Goal: Check status: Check status

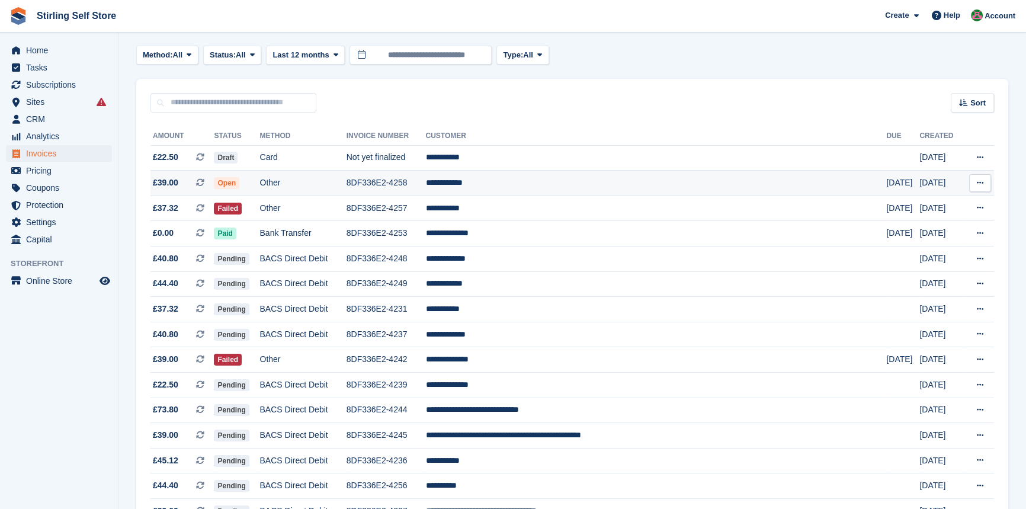
scroll to position [107, 0]
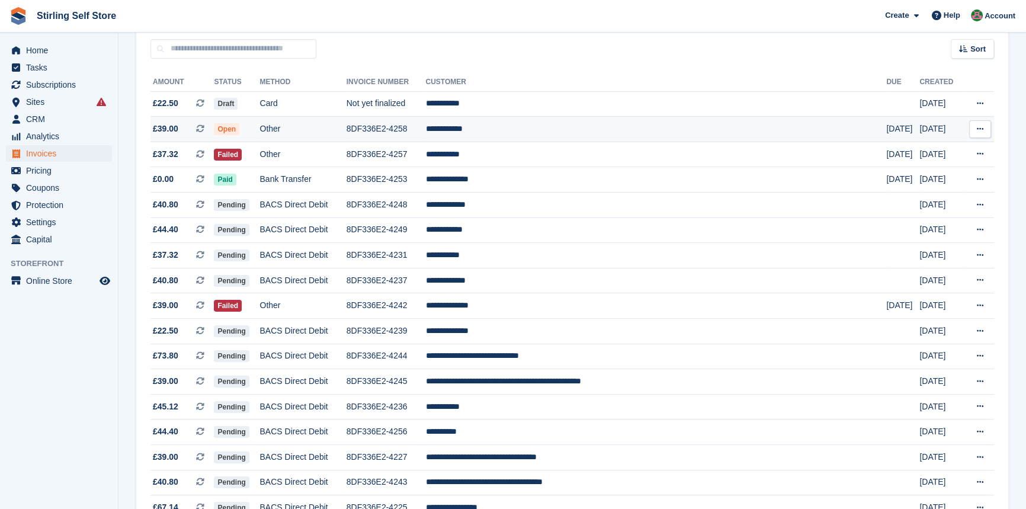
click at [239, 130] on span "Open" at bounding box center [226, 129] width 25 height 12
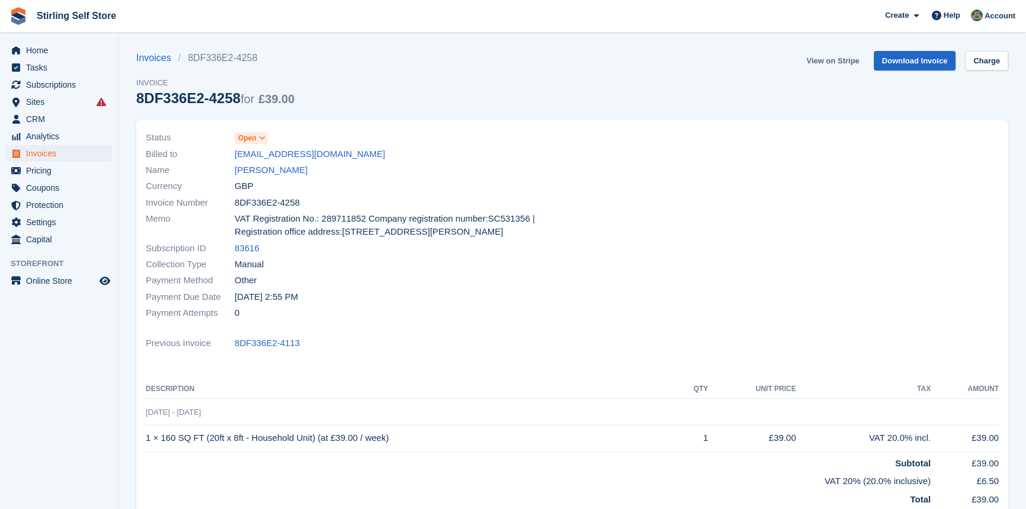
click at [833, 60] on link "View on Stripe" at bounding box center [832, 61] width 62 height 20
click at [45, 150] on span "Invoices" at bounding box center [61, 153] width 71 height 17
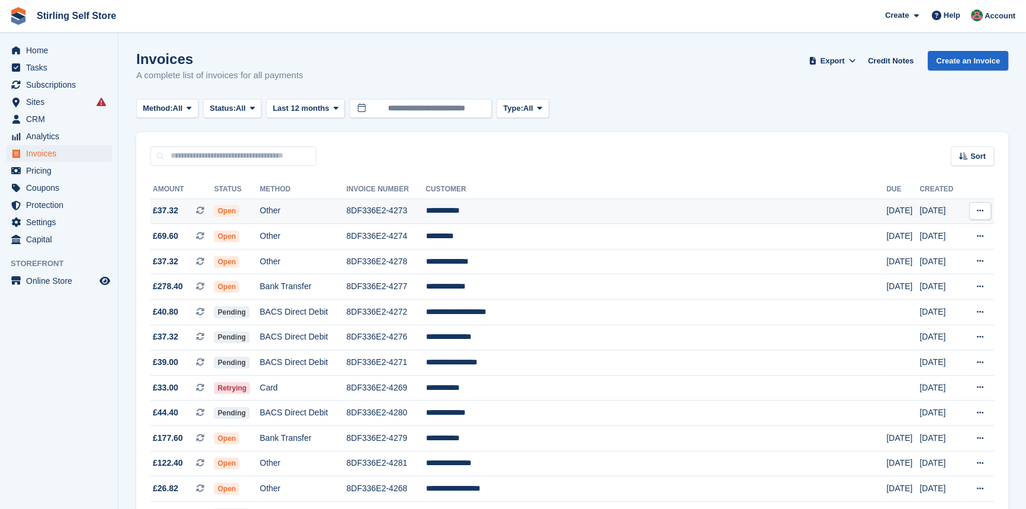
click at [239, 211] on span "Open" at bounding box center [226, 211] width 25 height 12
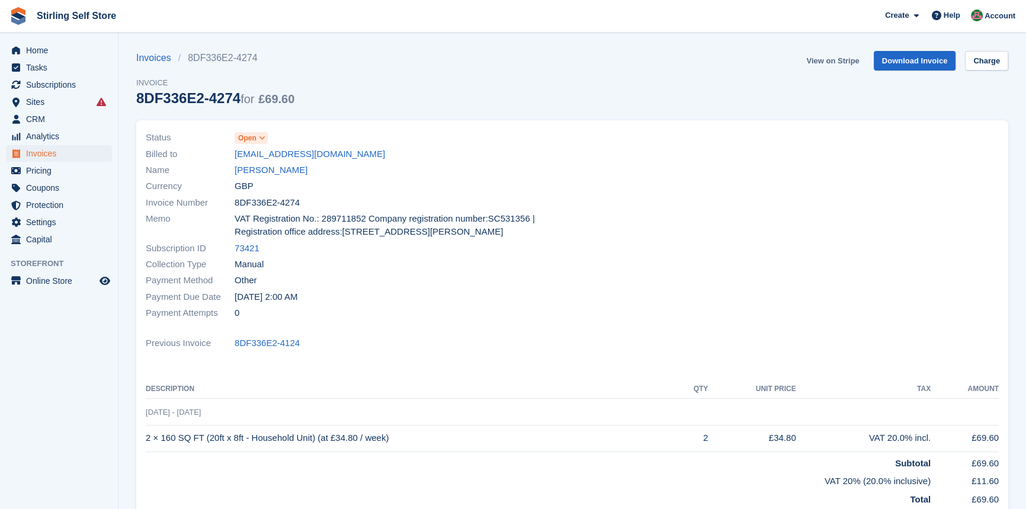
click at [839, 61] on link "View on Stripe" at bounding box center [832, 61] width 62 height 20
click at [54, 151] on span "Invoices" at bounding box center [61, 153] width 71 height 17
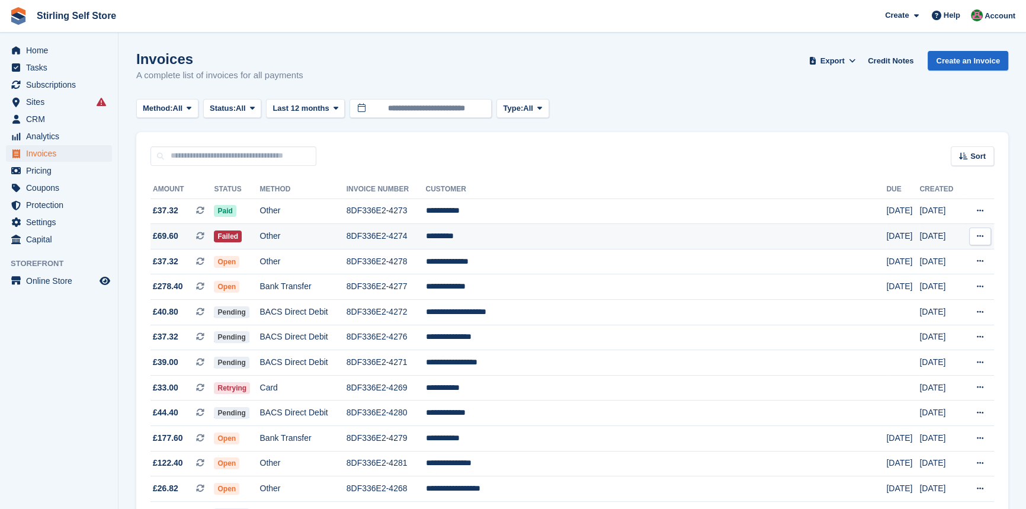
scroll to position [53, 0]
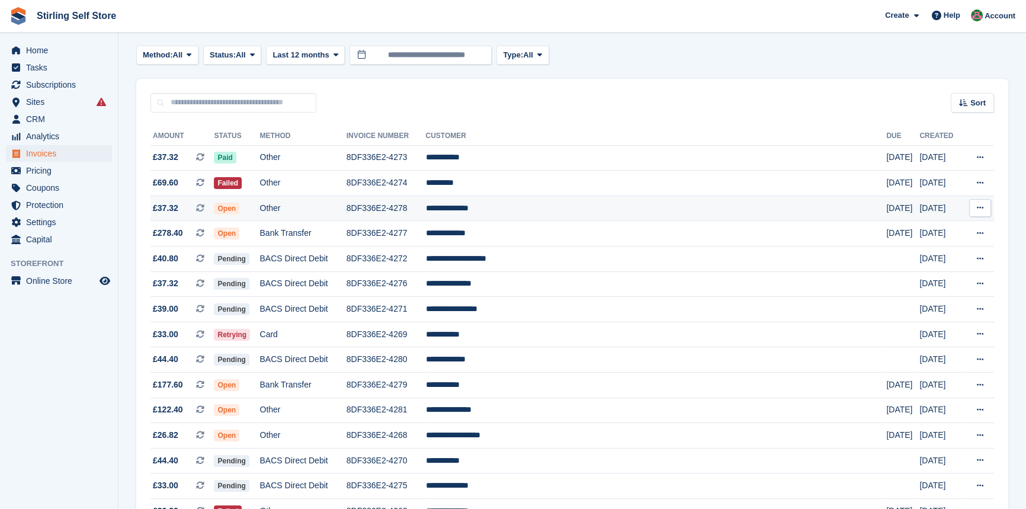
click at [239, 210] on span "Open" at bounding box center [226, 209] width 25 height 12
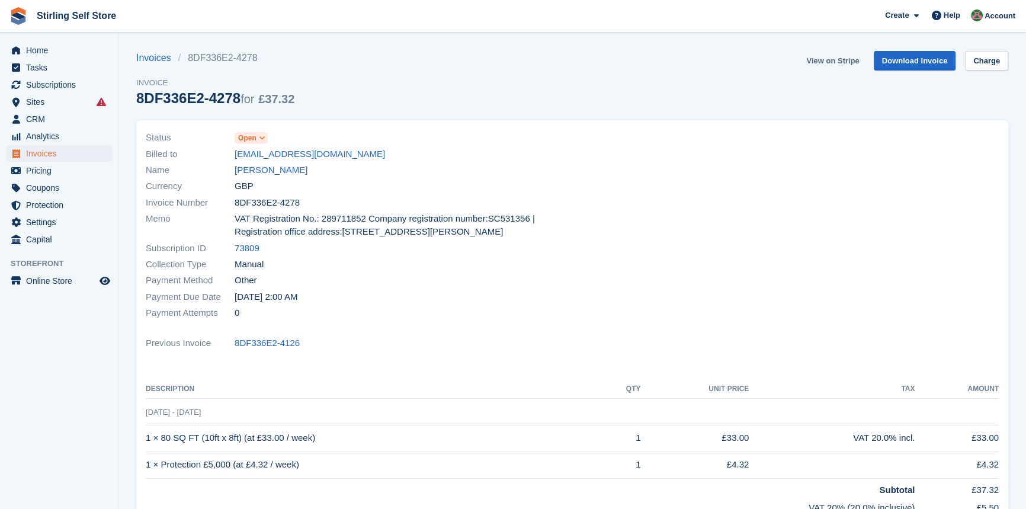
click at [836, 56] on link "View on Stripe" at bounding box center [832, 61] width 62 height 20
click at [59, 153] on span "Invoices" at bounding box center [61, 153] width 71 height 17
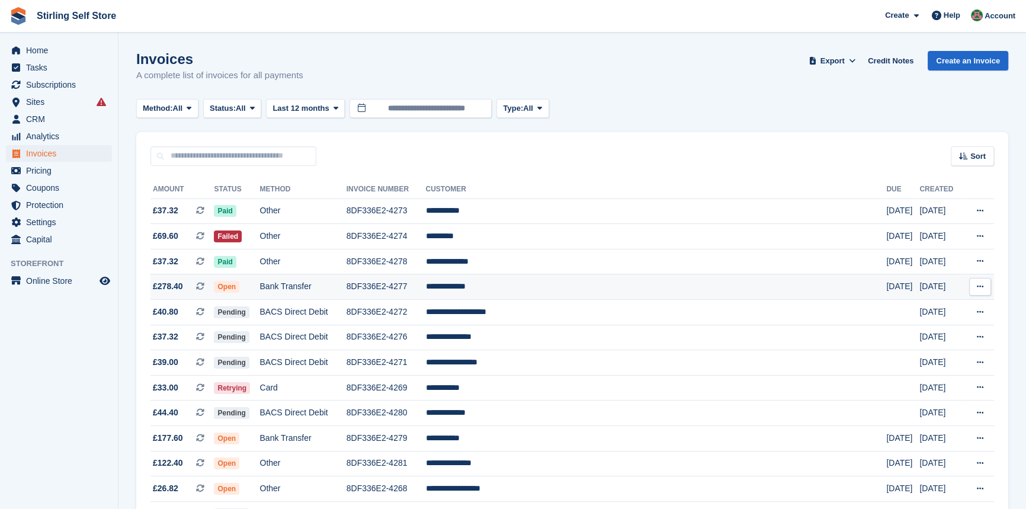
click at [239, 291] on span "Open" at bounding box center [226, 287] width 25 height 12
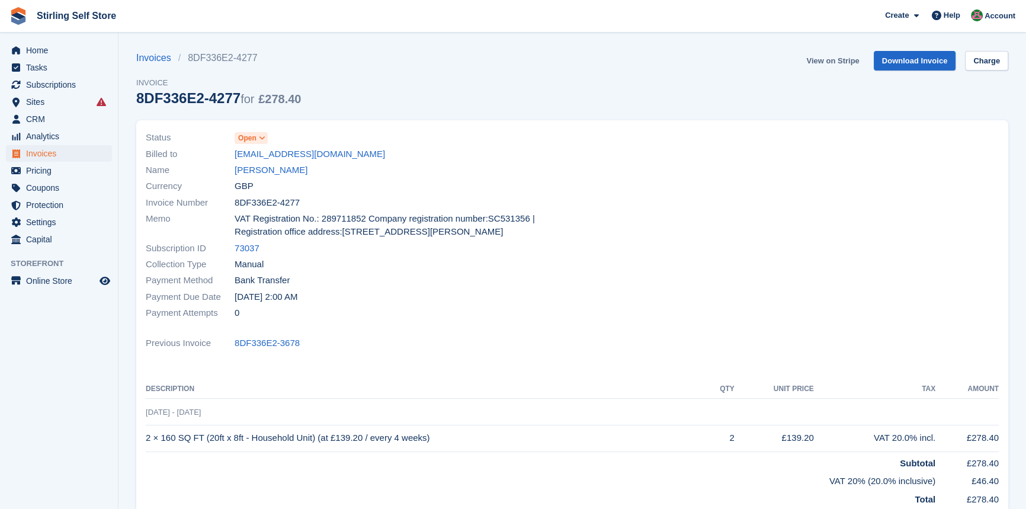
click at [853, 59] on link "View on Stripe" at bounding box center [832, 61] width 62 height 20
click at [62, 154] on span "Invoices" at bounding box center [61, 153] width 71 height 17
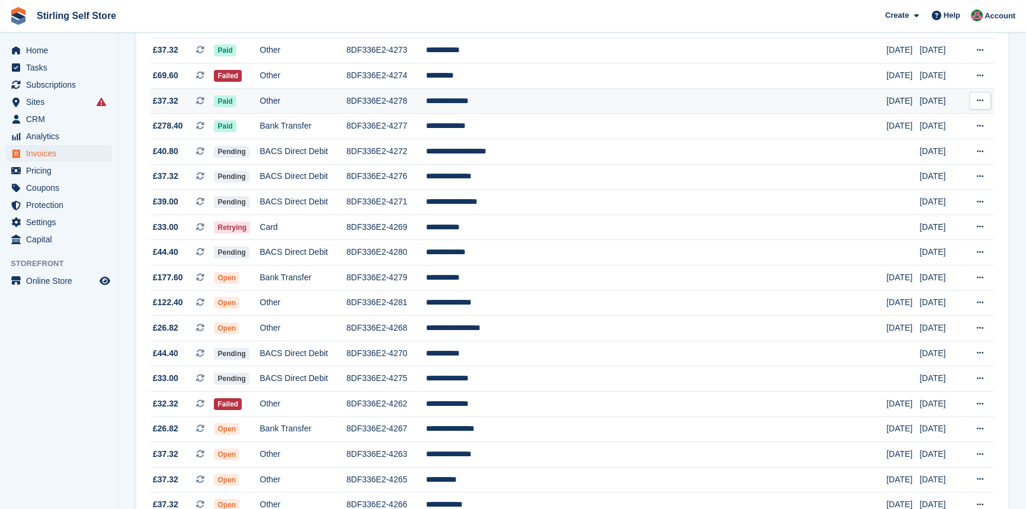
scroll to position [161, 0]
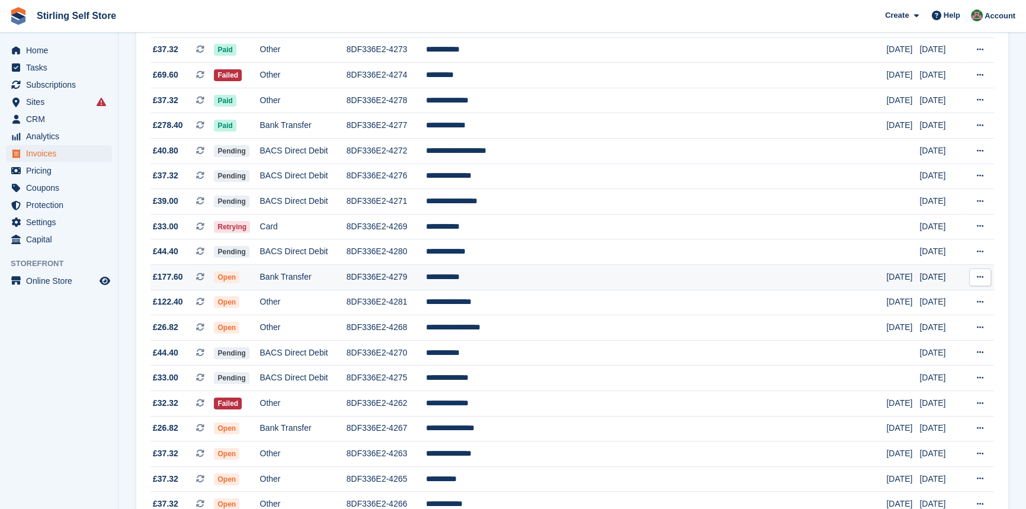
click at [239, 278] on span "Open" at bounding box center [226, 277] width 25 height 12
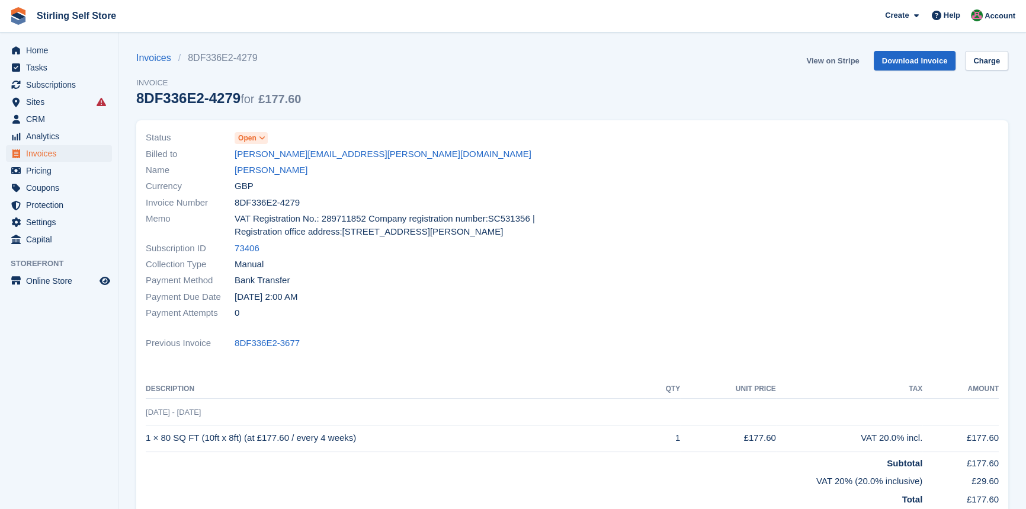
click at [829, 64] on link "View on Stripe" at bounding box center [832, 61] width 62 height 20
drag, startPoint x: 57, startPoint y: 147, endPoint x: 64, endPoint y: 152, distance: 7.7
click at [57, 147] on span "Invoices" at bounding box center [61, 153] width 71 height 17
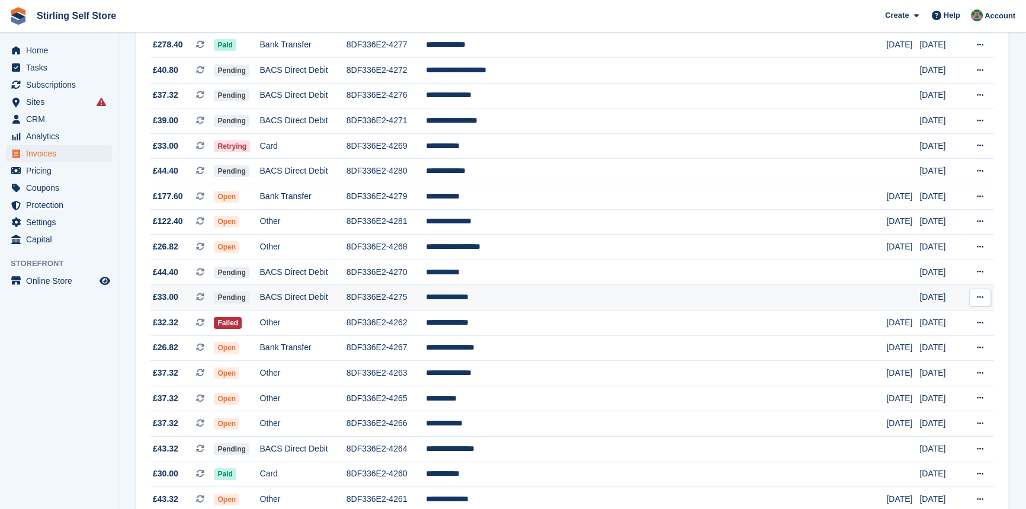
scroll to position [269, 0]
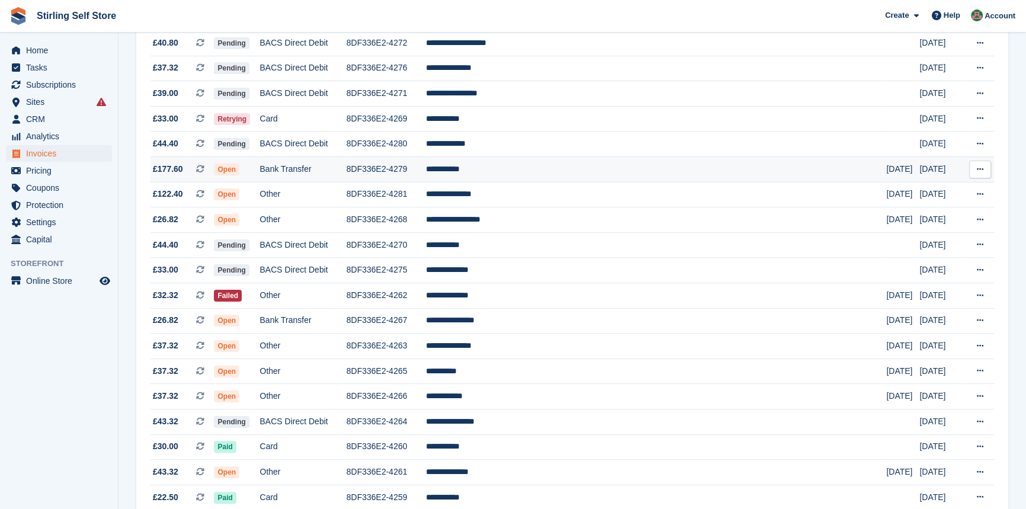
click at [239, 173] on span "Open" at bounding box center [226, 169] width 25 height 12
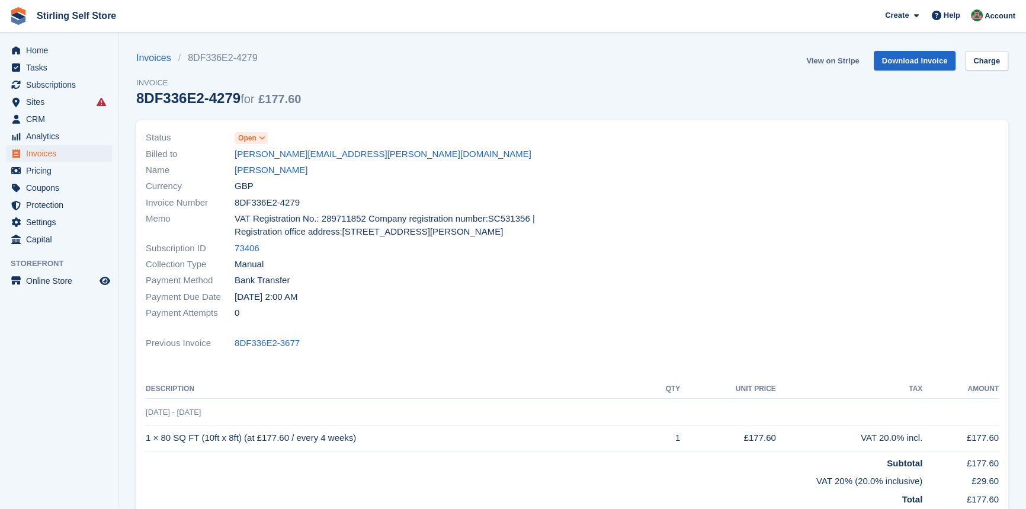
click at [831, 60] on link "View on Stripe" at bounding box center [832, 61] width 62 height 20
click at [76, 149] on span "Invoices" at bounding box center [61, 153] width 71 height 17
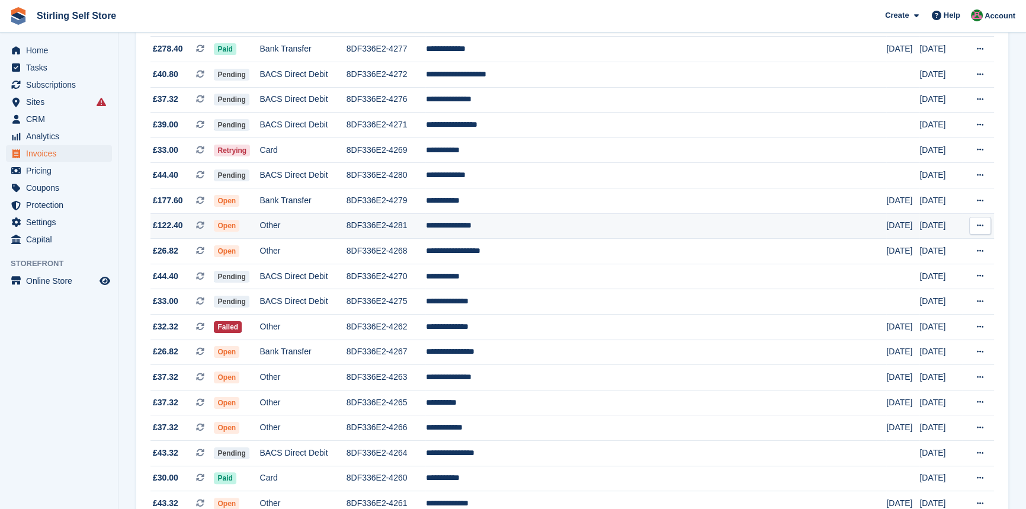
scroll to position [269, 0]
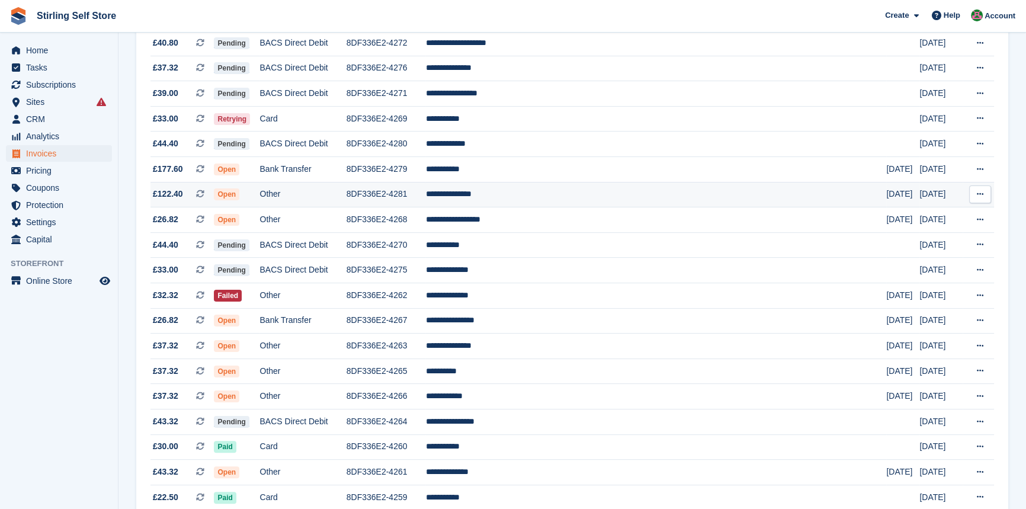
click at [239, 198] on span "Open" at bounding box center [226, 194] width 25 height 12
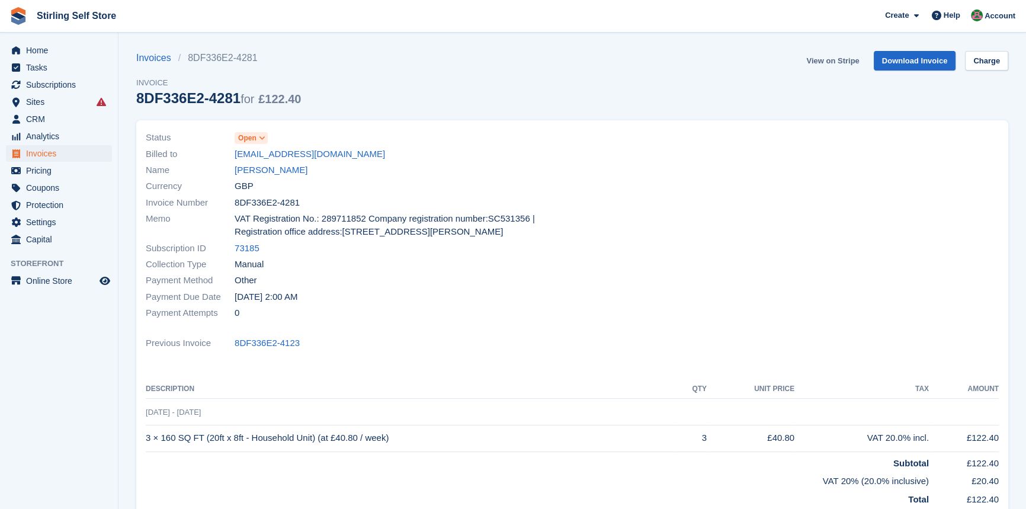
click at [838, 63] on link "View on Stripe" at bounding box center [832, 61] width 62 height 20
drag, startPoint x: 46, startPoint y: 147, endPoint x: 65, endPoint y: 150, distance: 18.5
click at [46, 147] on span "Invoices" at bounding box center [61, 153] width 71 height 17
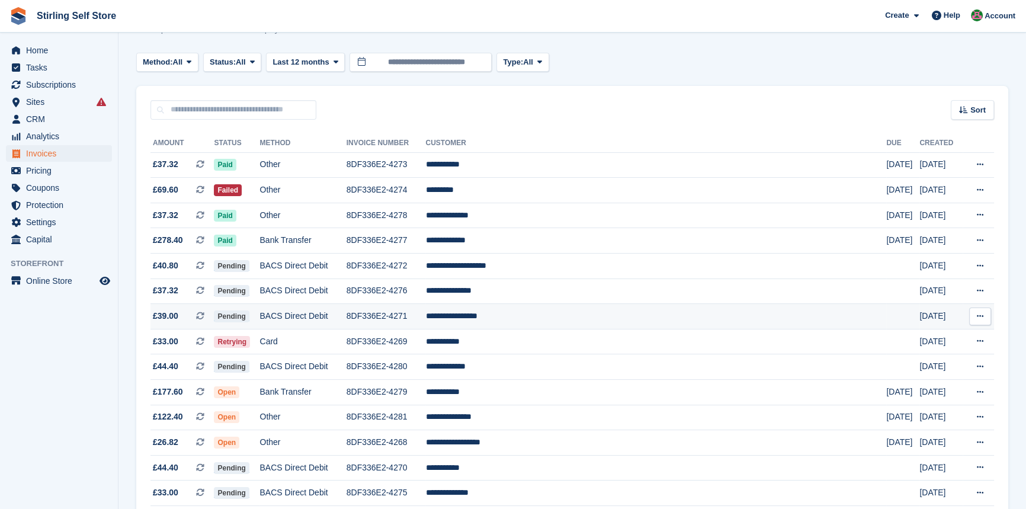
scroll to position [269, 0]
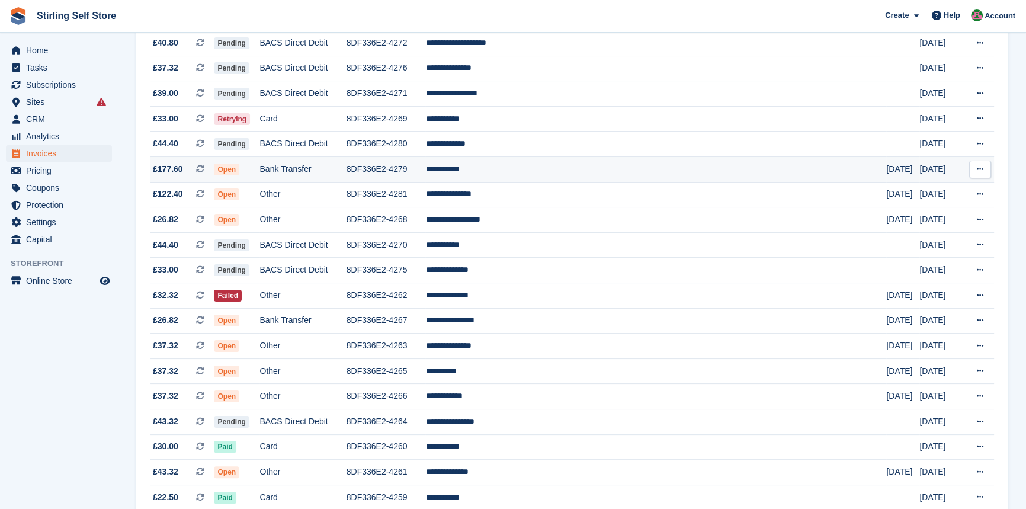
click at [239, 171] on span "Open" at bounding box center [226, 169] width 25 height 12
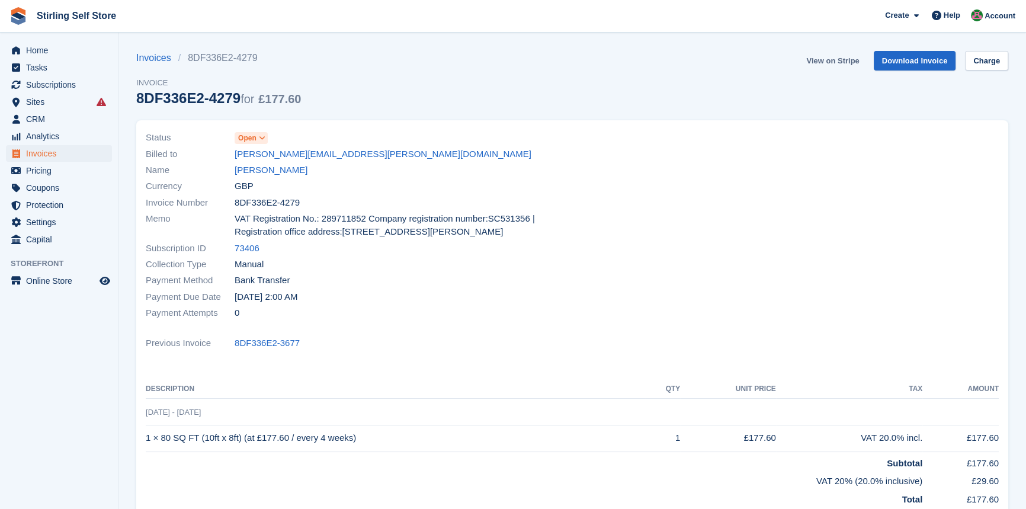
click at [837, 57] on link "View on Stripe" at bounding box center [832, 61] width 62 height 20
click at [41, 154] on span "Invoices" at bounding box center [61, 153] width 71 height 17
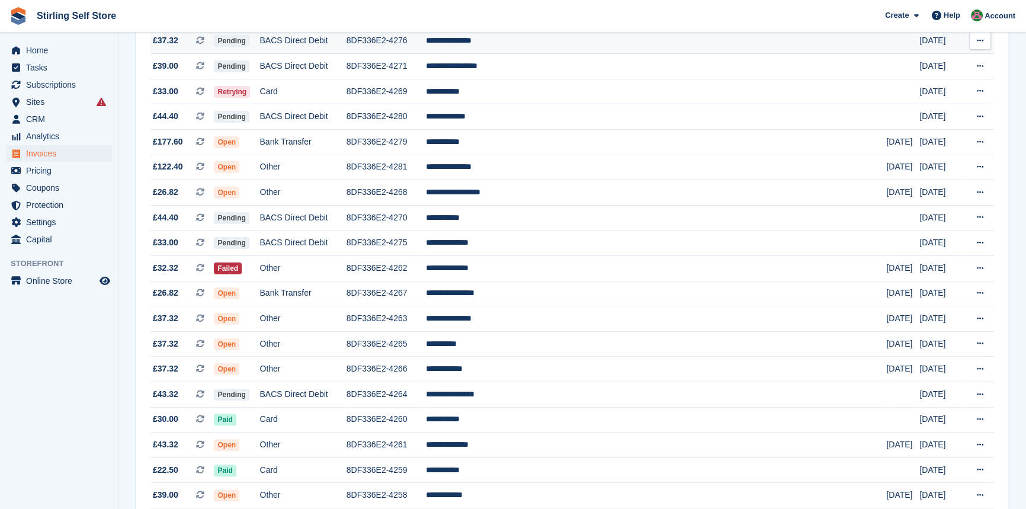
scroll to position [323, 0]
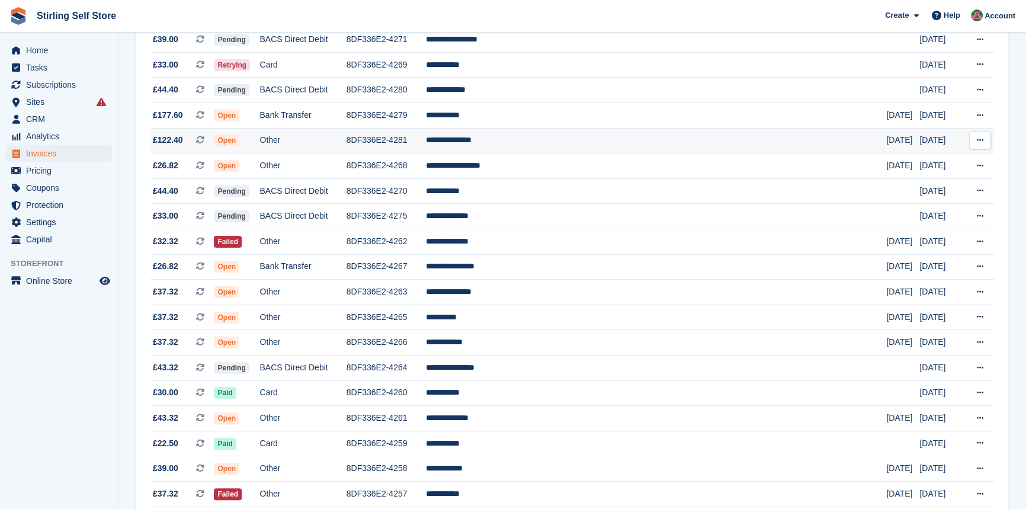
click at [239, 145] on span "Open" at bounding box center [226, 140] width 25 height 12
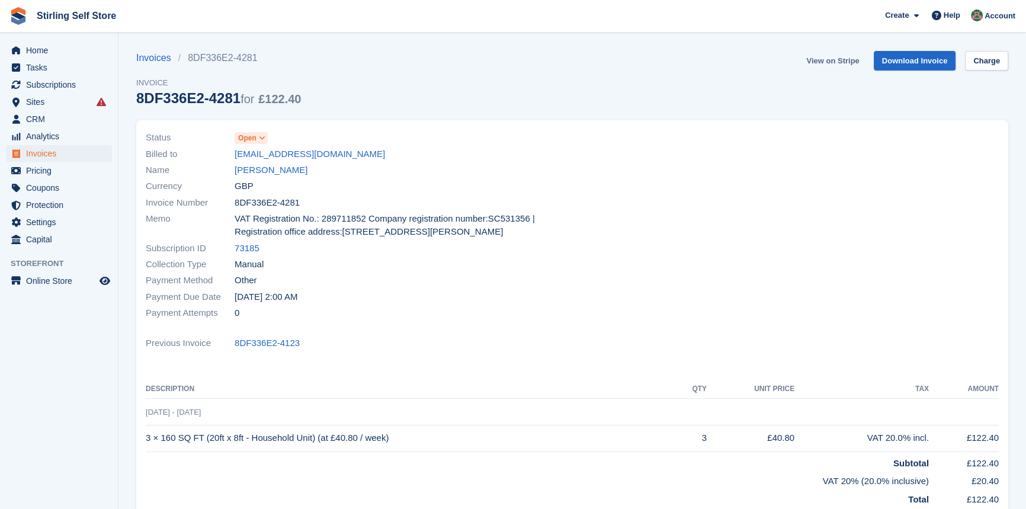
click at [841, 59] on link "View on Stripe" at bounding box center [832, 61] width 62 height 20
click at [51, 154] on span "Invoices" at bounding box center [61, 153] width 71 height 17
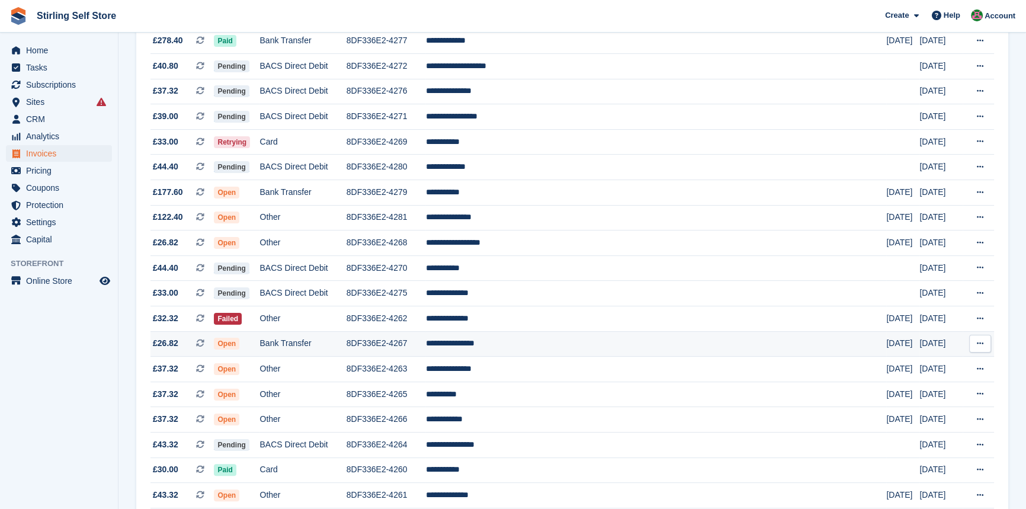
scroll to position [269, 0]
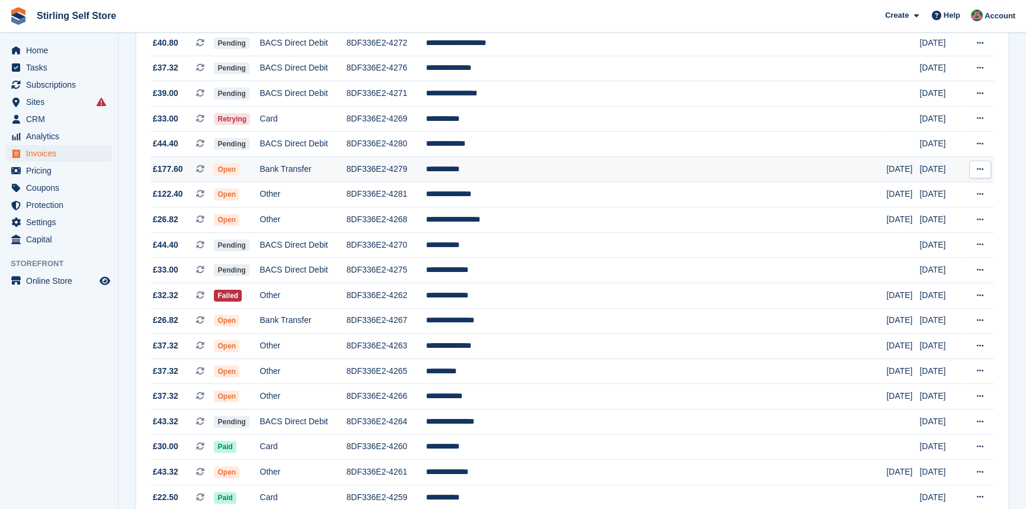
click at [239, 170] on span "Open" at bounding box center [226, 169] width 25 height 12
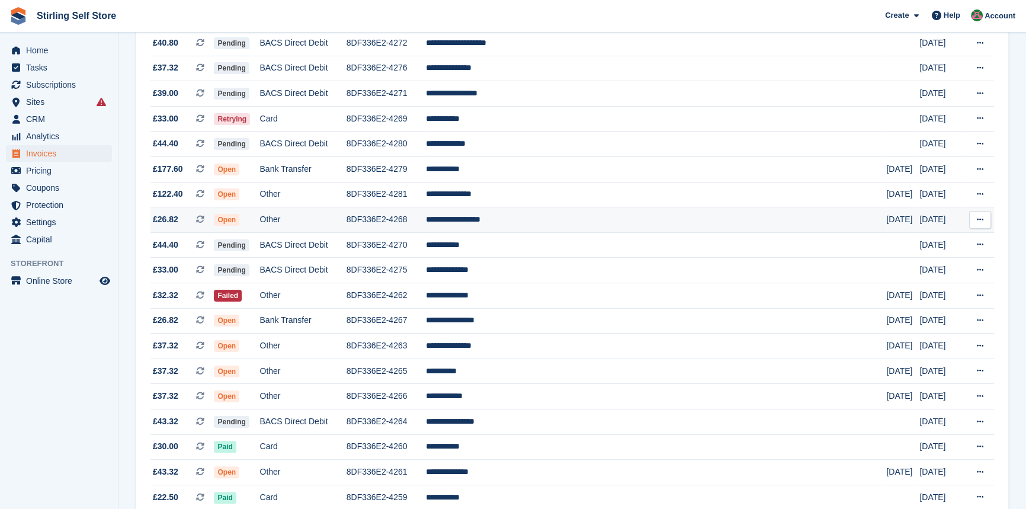
scroll to position [323, 0]
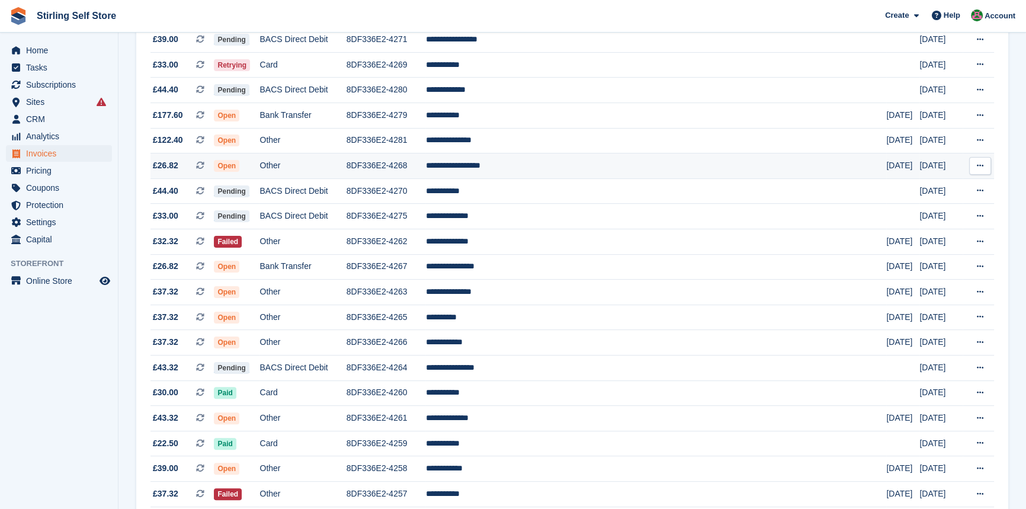
click at [239, 166] on span "Open" at bounding box center [226, 166] width 25 height 12
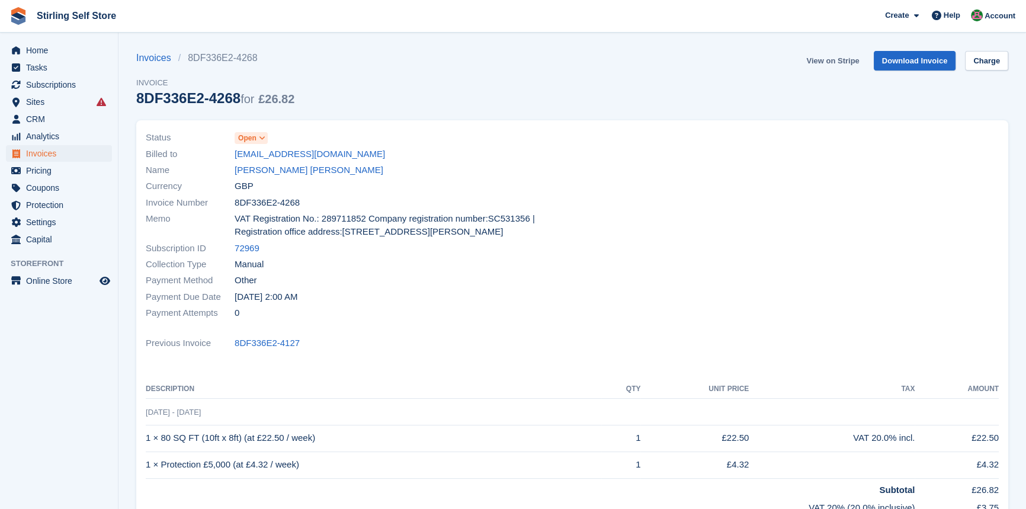
click at [833, 59] on link "View on Stripe" at bounding box center [832, 61] width 62 height 20
click at [63, 153] on span "Invoices" at bounding box center [61, 153] width 71 height 17
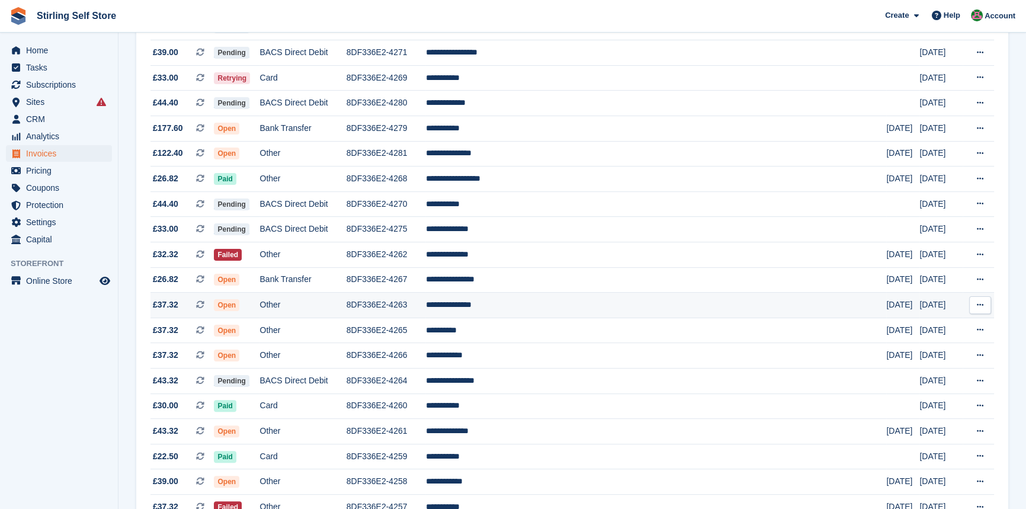
scroll to position [323, 0]
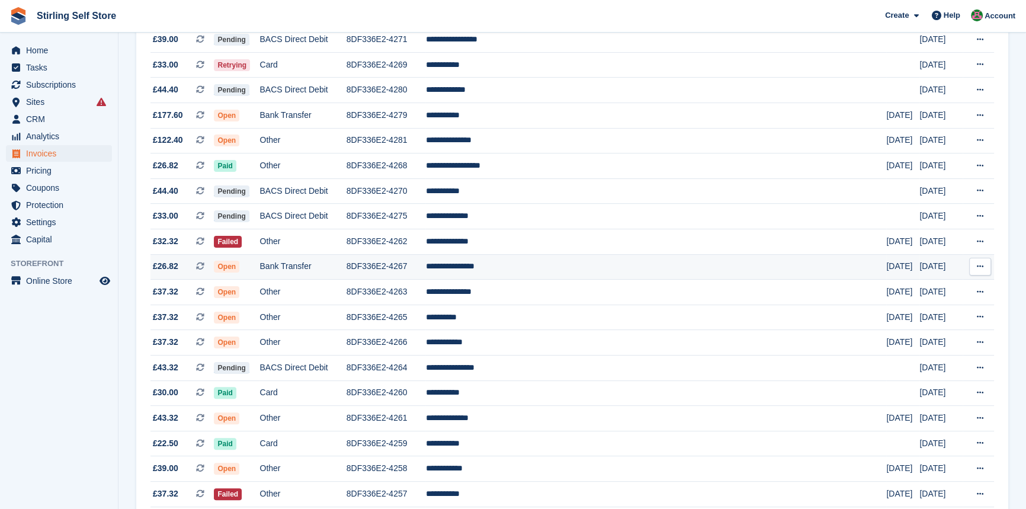
click at [239, 271] on span "Open" at bounding box center [226, 267] width 25 height 12
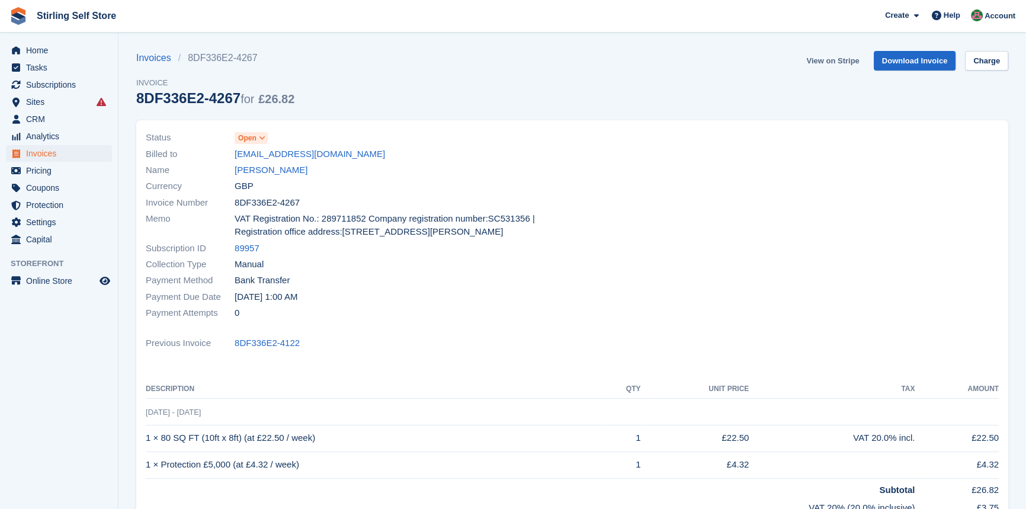
click at [851, 57] on link "View on Stripe" at bounding box center [832, 61] width 62 height 20
click at [53, 152] on span "Invoices" at bounding box center [61, 153] width 71 height 17
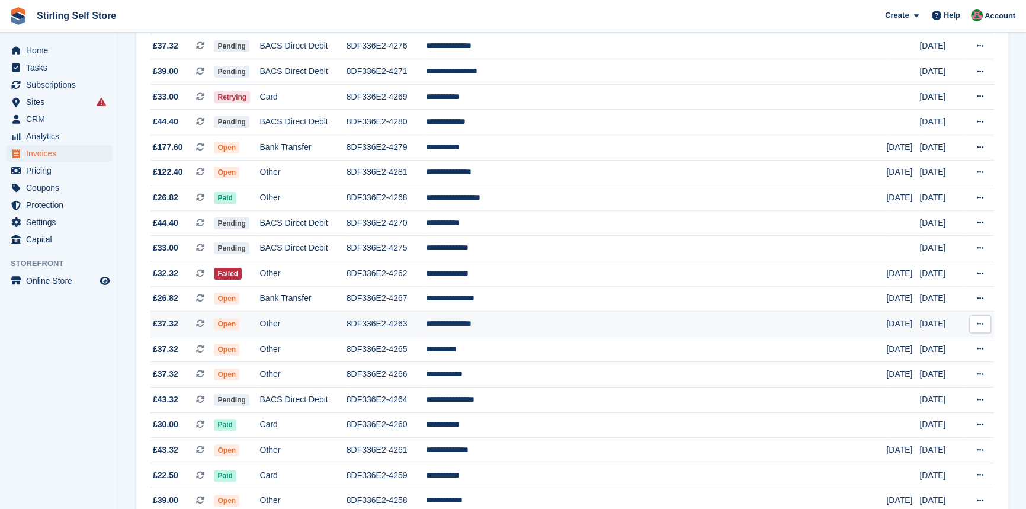
scroll to position [323, 0]
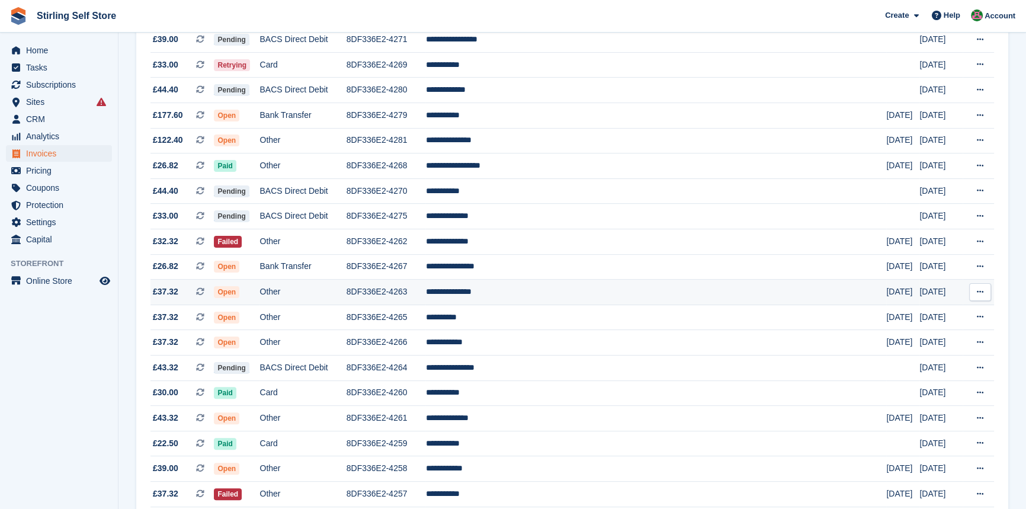
click at [239, 296] on span "Open" at bounding box center [226, 292] width 25 height 12
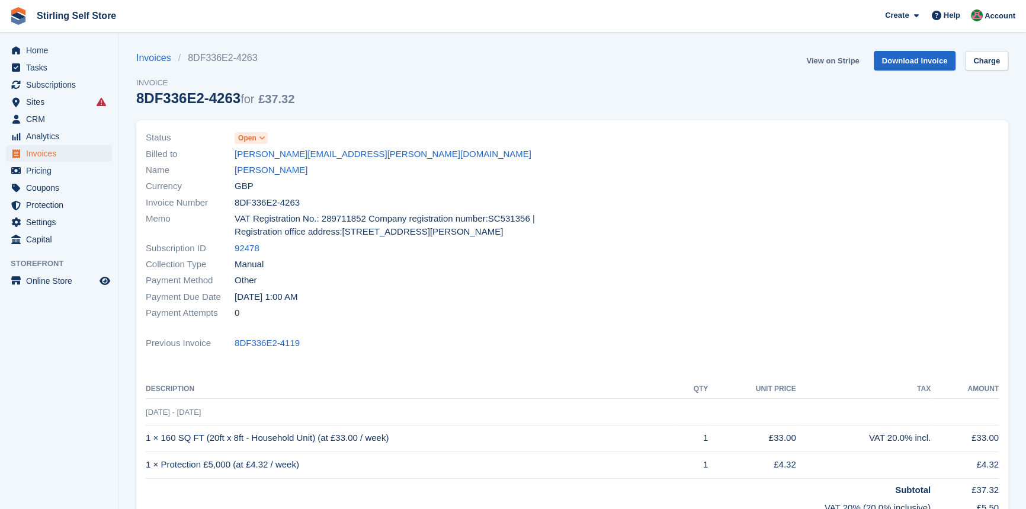
click at [851, 57] on link "View on Stripe" at bounding box center [832, 61] width 62 height 20
click at [60, 150] on span "Invoices" at bounding box center [61, 153] width 71 height 17
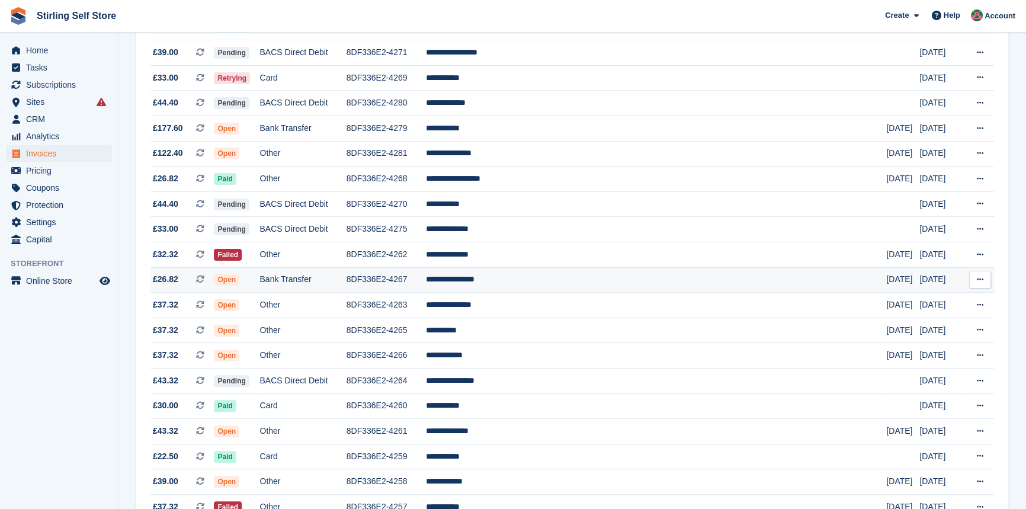
scroll to position [323, 0]
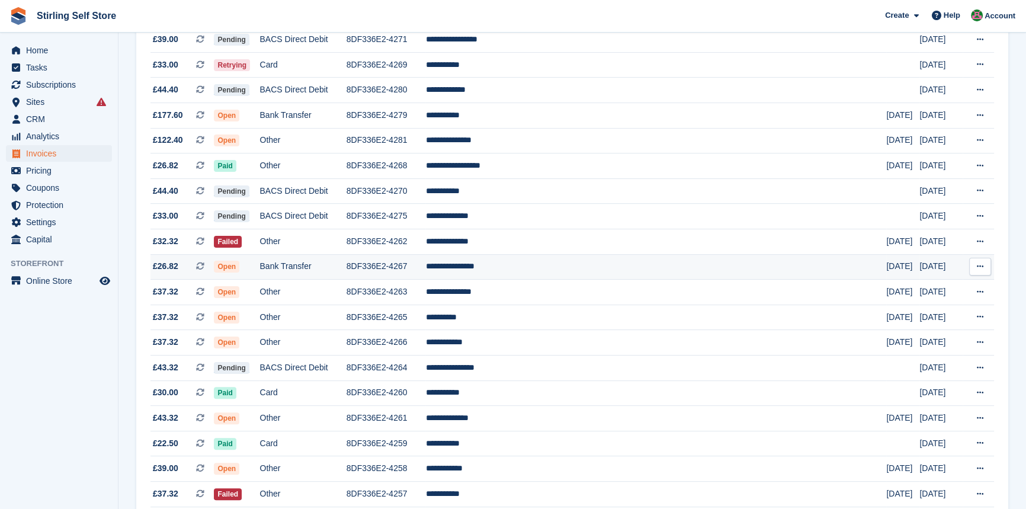
click at [239, 270] on span "Open" at bounding box center [226, 267] width 25 height 12
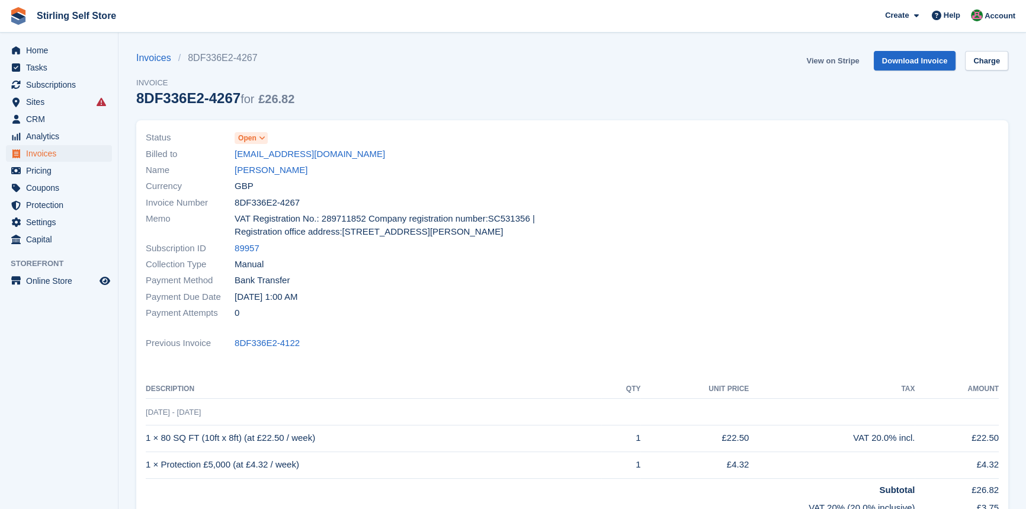
click at [836, 58] on link "View on Stripe" at bounding box center [832, 61] width 62 height 20
drag, startPoint x: 37, startPoint y: 153, endPoint x: 49, endPoint y: 155, distance: 11.3
click at [37, 153] on span "Invoices" at bounding box center [61, 153] width 71 height 17
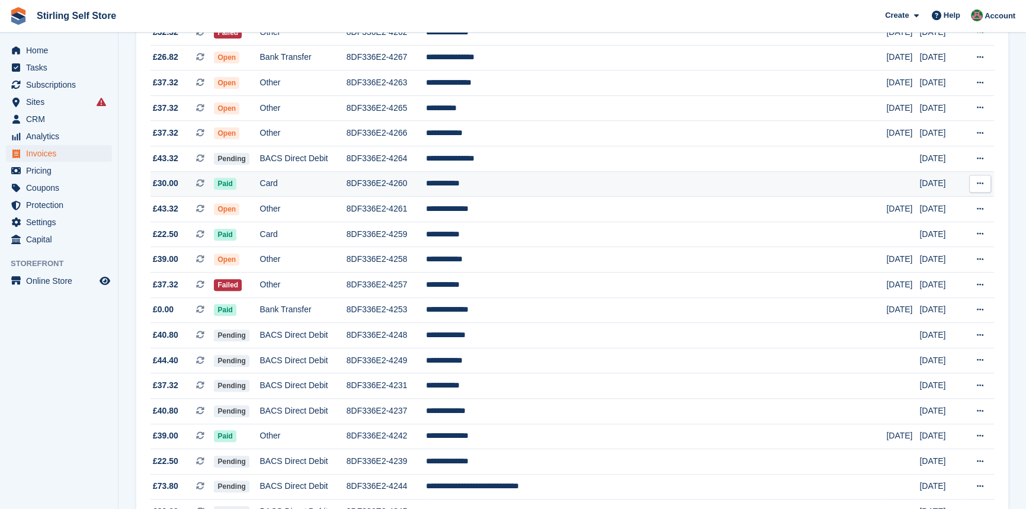
scroll to position [538, 0]
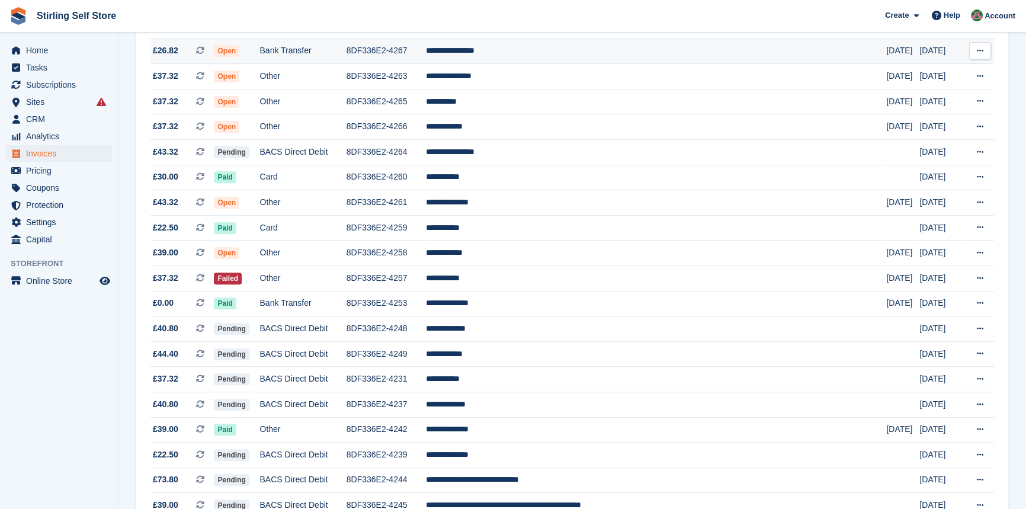
click at [239, 56] on span "Open" at bounding box center [226, 51] width 25 height 12
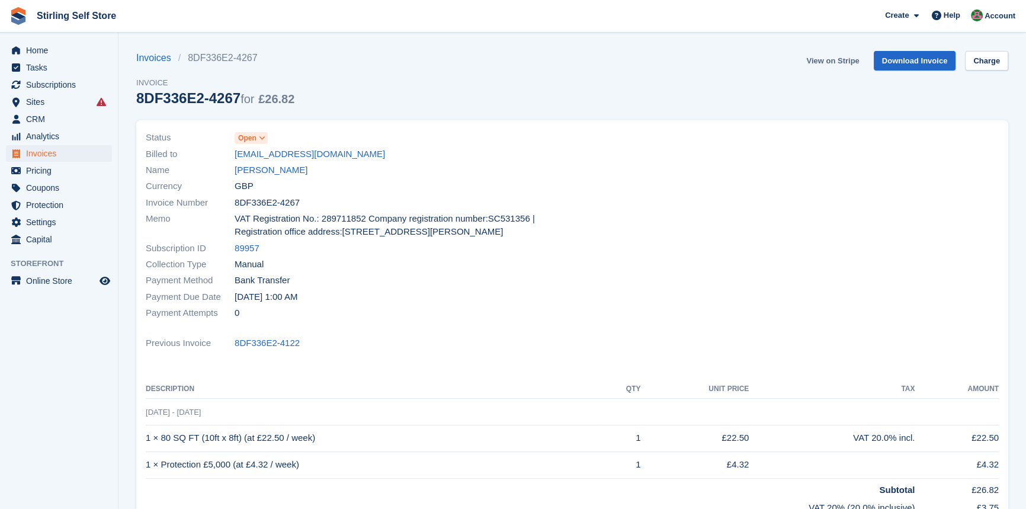
click at [853, 60] on link "View on Stripe" at bounding box center [832, 61] width 62 height 20
click at [38, 150] on span "Invoices" at bounding box center [61, 153] width 71 height 17
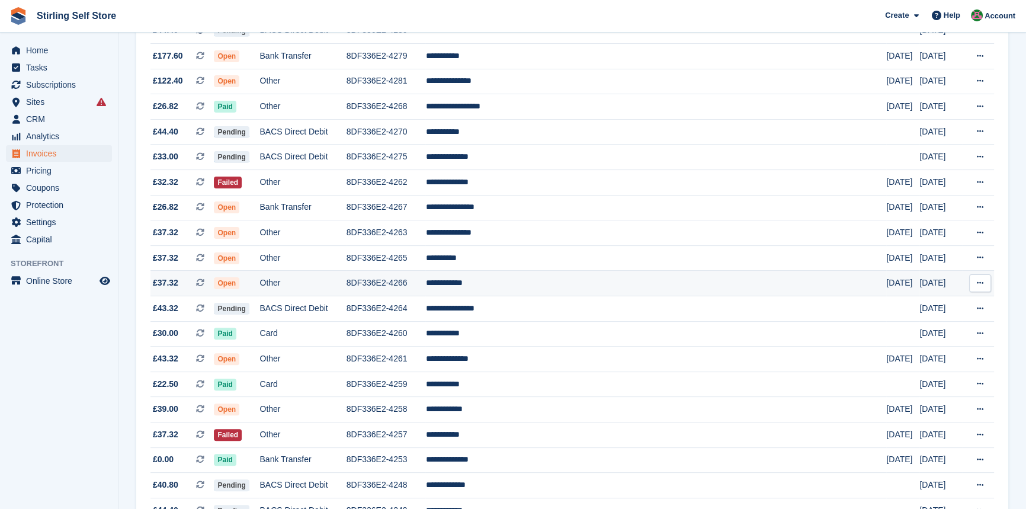
scroll to position [431, 0]
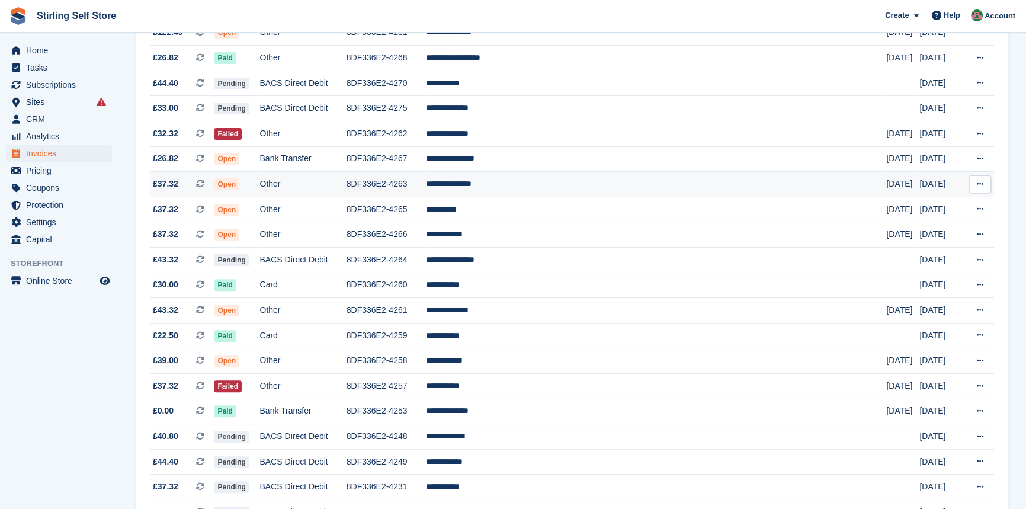
click at [239, 190] on span "Open" at bounding box center [226, 184] width 25 height 12
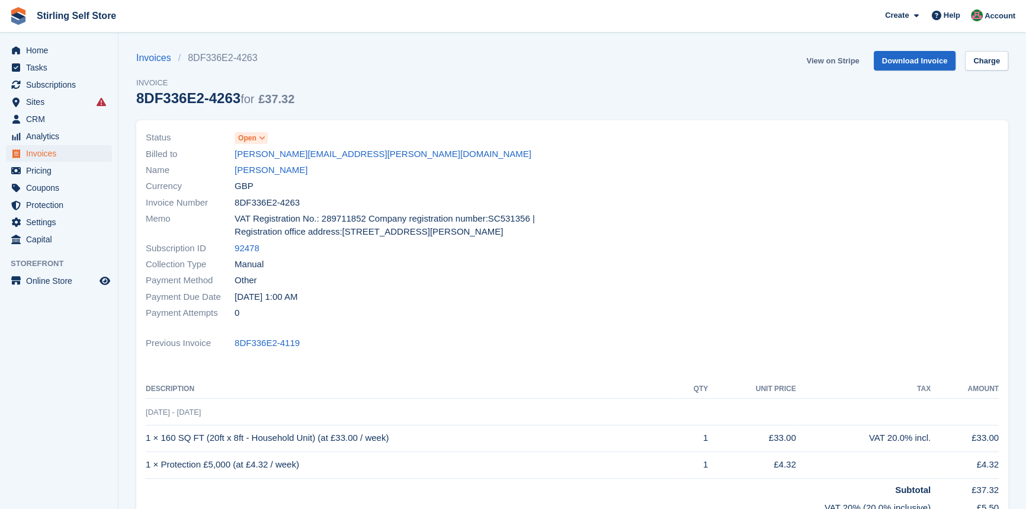
click at [833, 55] on link "View on Stripe" at bounding box center [832, 61] width 62 height 20
click at [50, 151] on span "Invoices" at bounding box center [61, 153] width 71 height 17
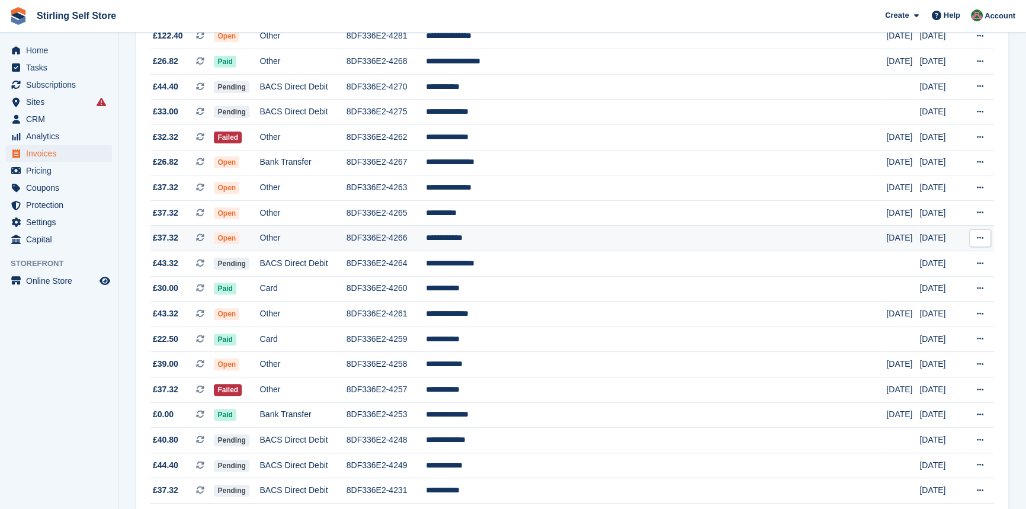
scroll to position [377, 0]
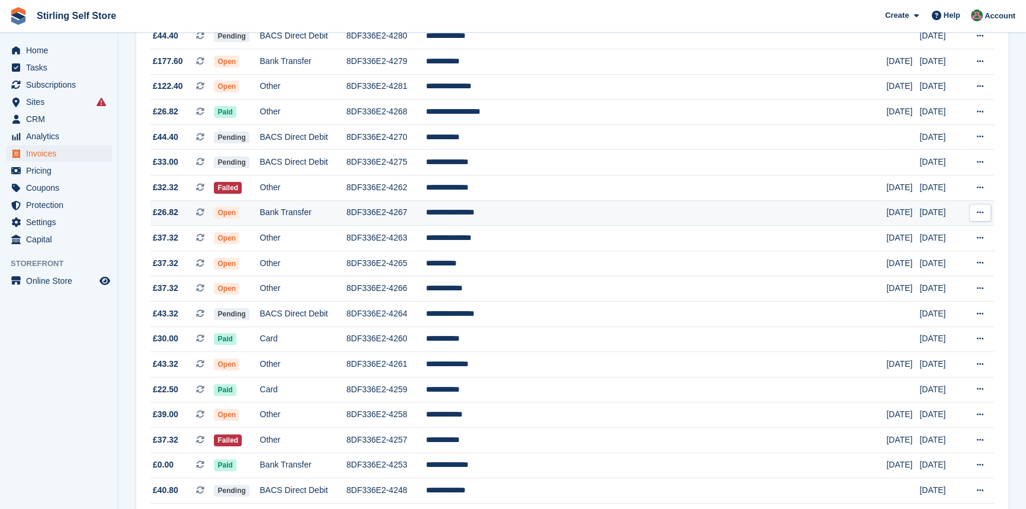
click at [239, 217] on span "Open" at bounding box center [226, 213] width 25 height 12
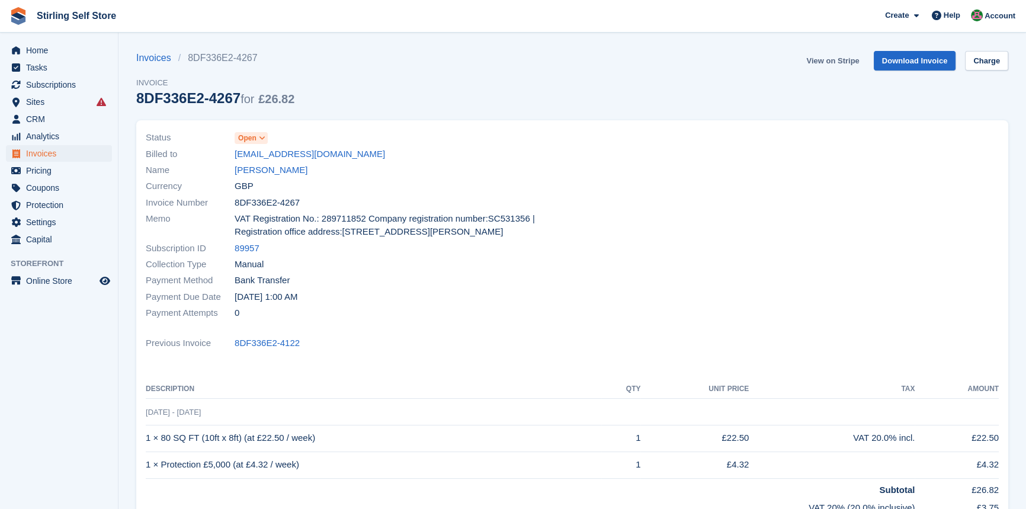
click at [830, 57] on link "View on Stripe" at bounding box center [832, 61] width 62 height 20
click at [59, 152] on span "Invoices" at bounding box center [61, 153] width 71 height 17
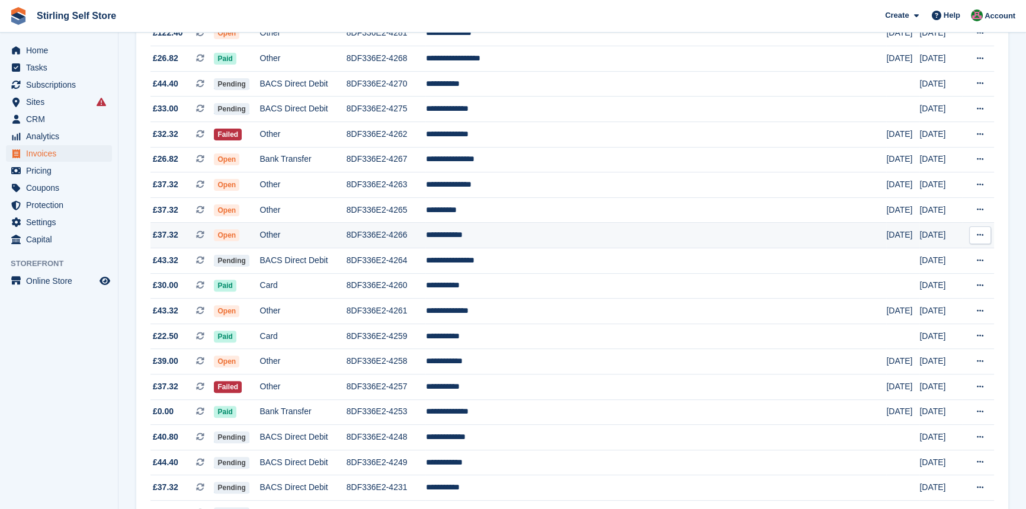
scroll to position [431, 0]
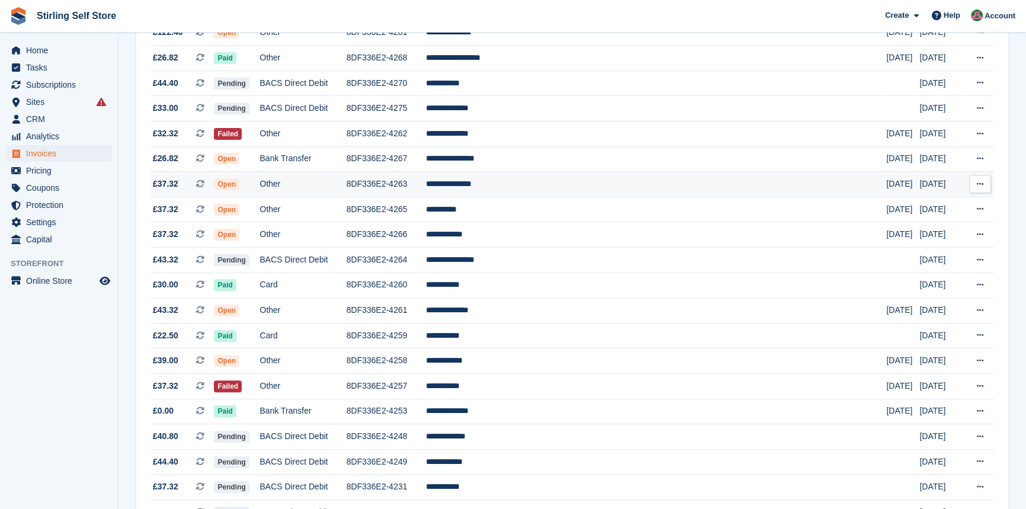
click at [239, 190] on span "Open" at bounding box center [226, 184] width 25 height 12
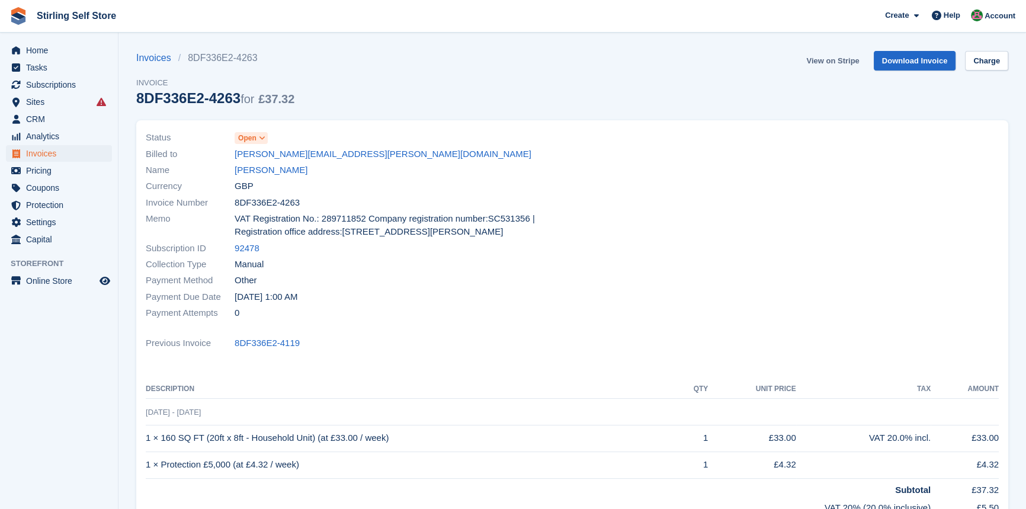
click at [840, 62] on link "View on Stripe" at bounding box center [832, 61] width 62 height 20
click at [55, 153] on span "Invoices" at bounding box center [61, 153] width 71 height 17
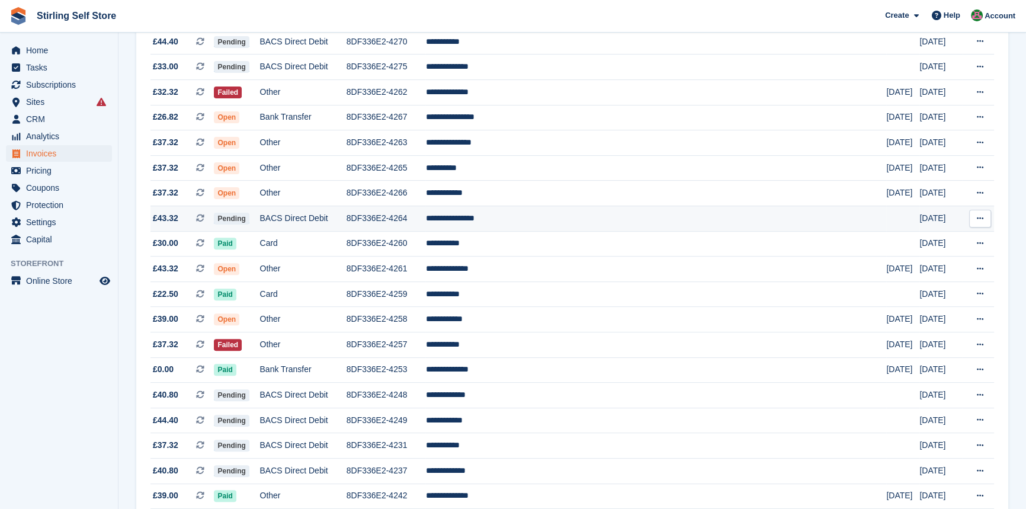
scroll to position [485, 0]
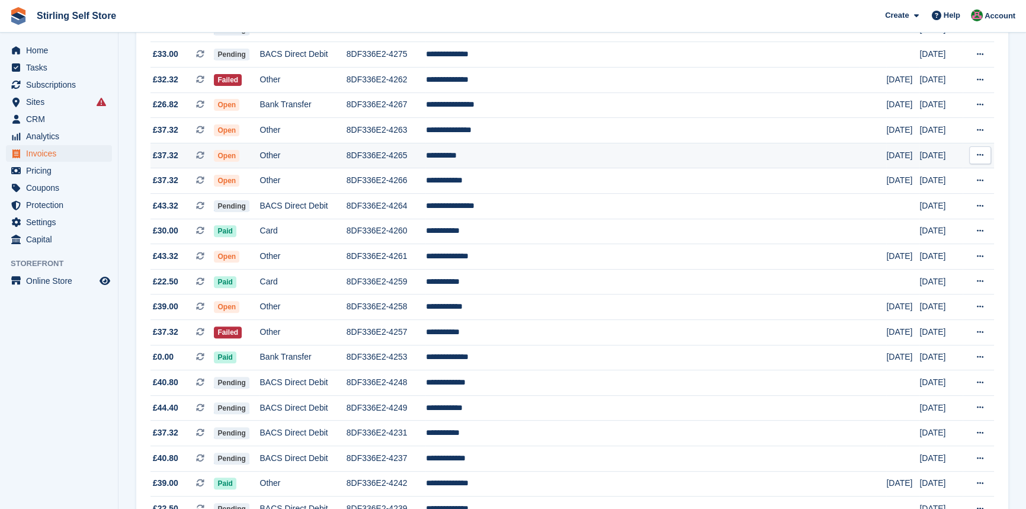
click at [239, 162] on span "Open" at bounding box center [226, 156] width 25 height 12
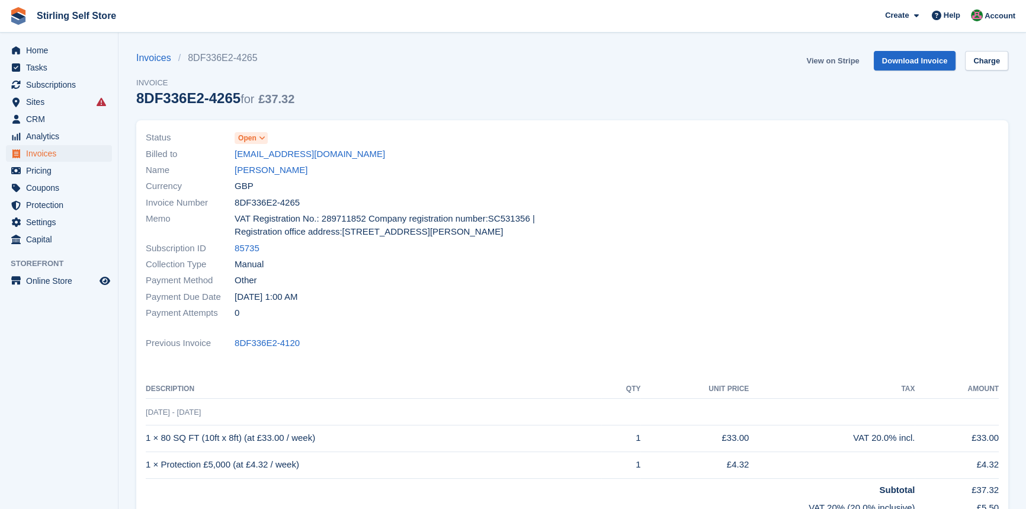
click at [832, 62] on link "View on Stripe" at bounding box center [832, 61] width 62 height 20
click at [65, 152] on span "Invoices" at bounding box center [61, 153] width 71 height 17
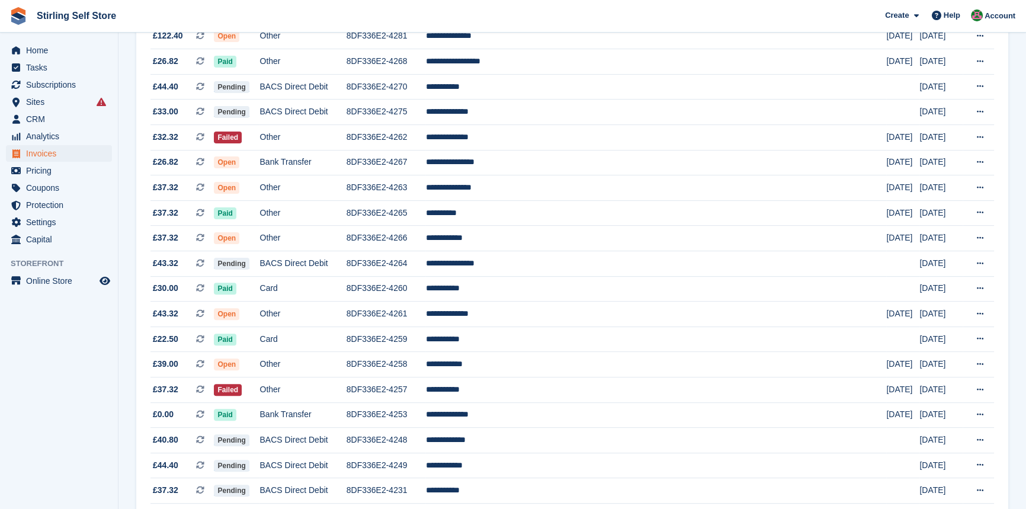
scroll to position [431, 0]
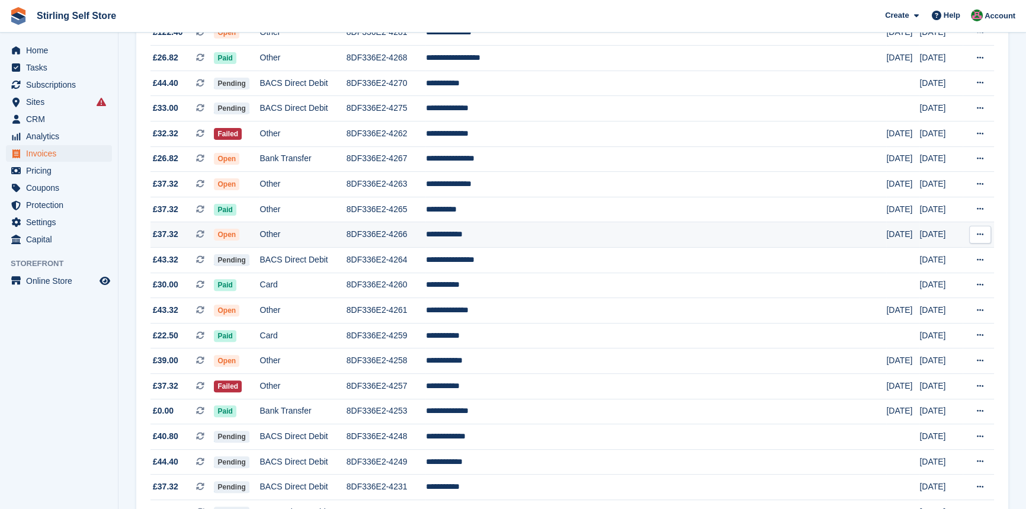
click at [239, 238] on span "Open" at bounding box center [226, 235] width 25 height 12
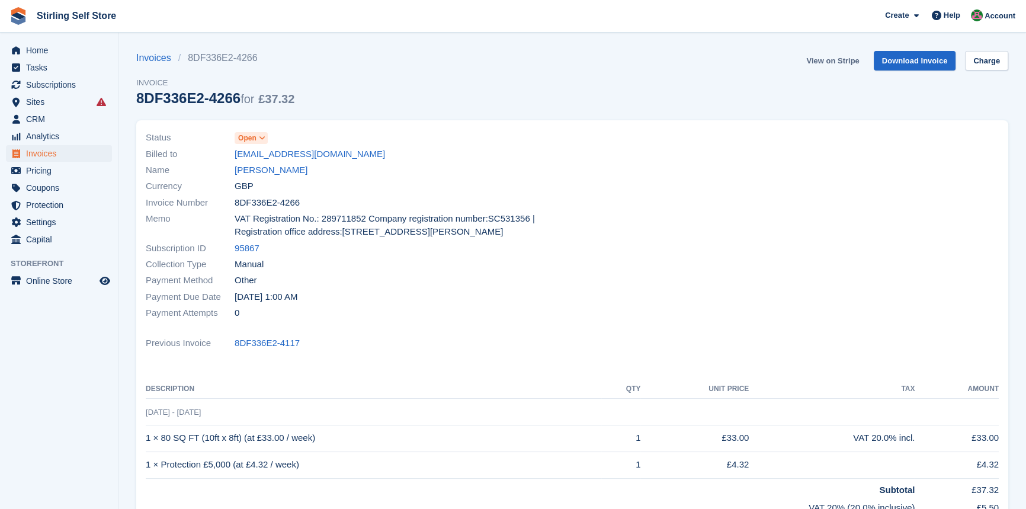
click at [829, 65] on link "View on Stripe" at bounding box center [832, 61] width 62 height 20
click at [72, 154] on span "Invoices" at bounding box center [61, 153] width 71 height 17
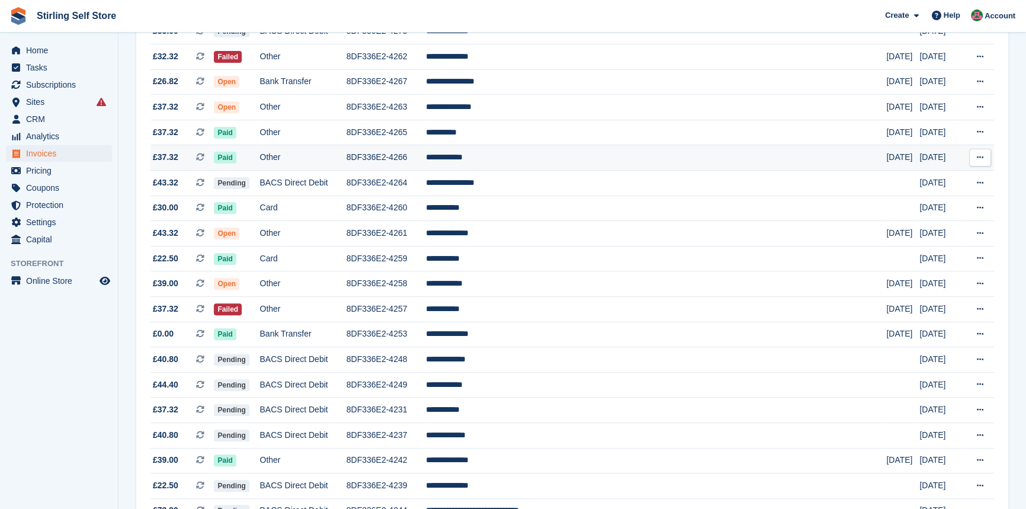
scroll to position [485, 0]
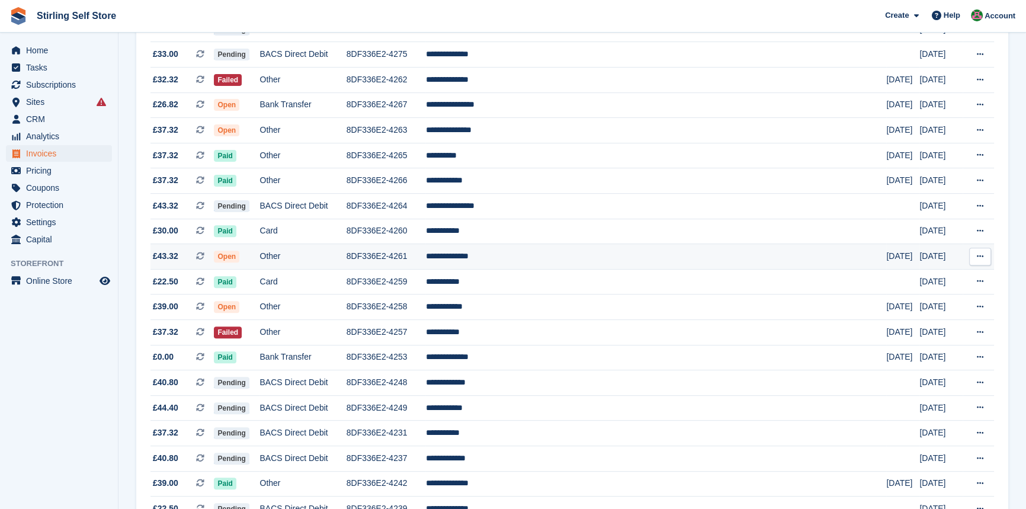
click at [239, 262] on span "Open" at bounding box center [226, 257] width 25 height 12
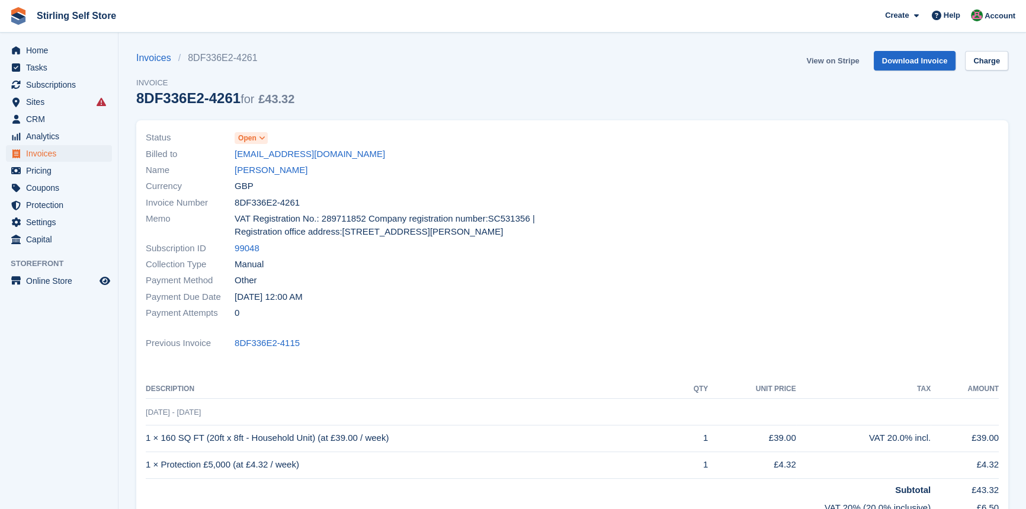
click at [835, 56] on link "View on Stripe" at bounding box center [832, 61] width 62 height 20
click at [68, 153] on span "Invoices" at bounding box center [61, 153] width 71 height 17
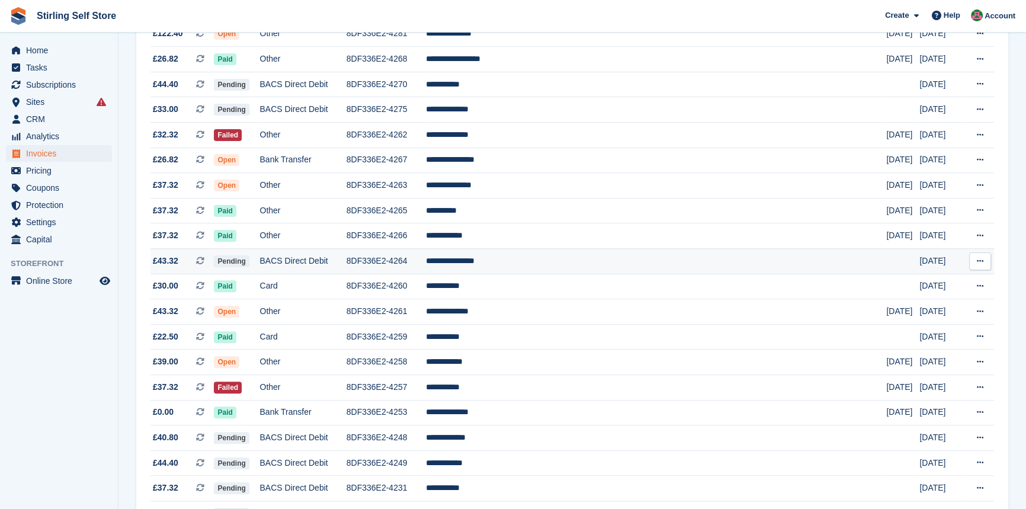
scroll to position [431, 0]
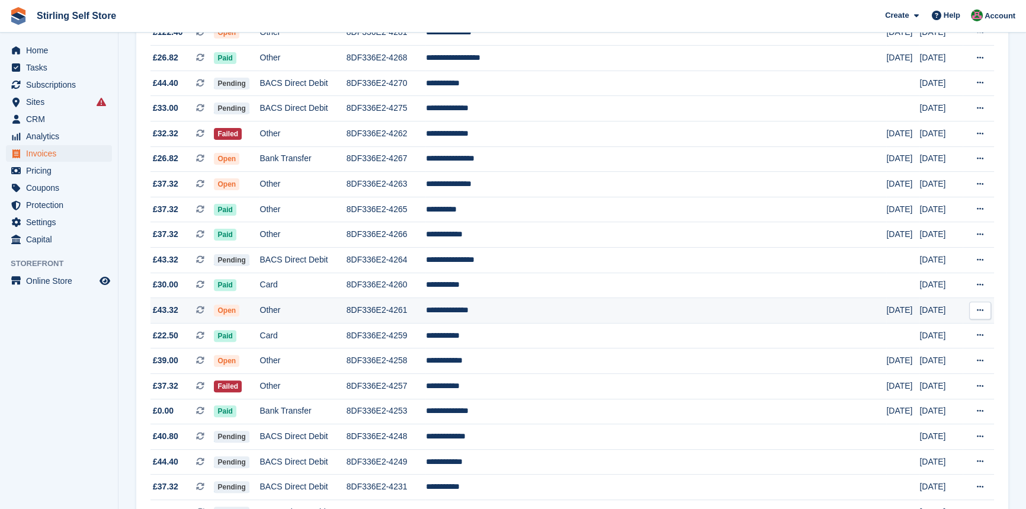
click at [239, 316] on span "Open" at bounding box center [226, 310] width 25 height 12
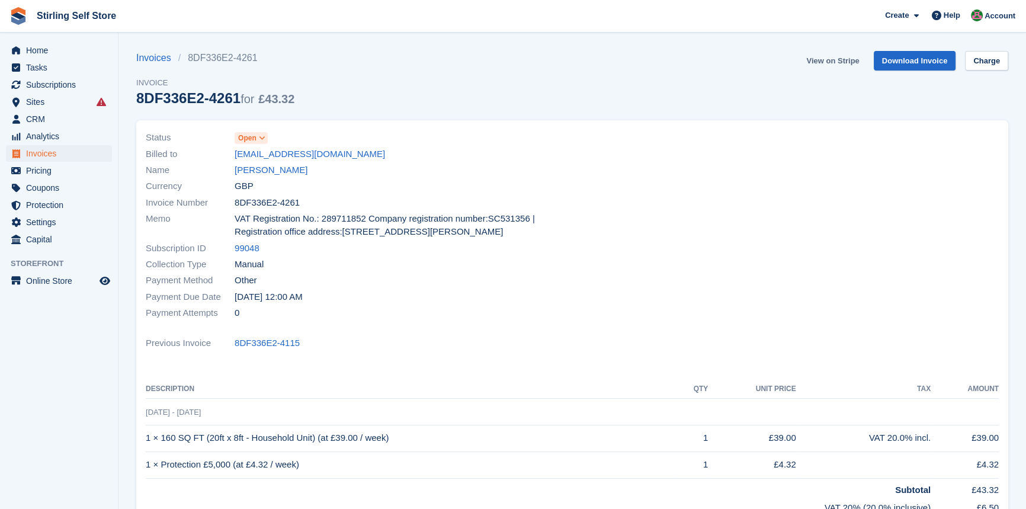
click at [853, 54] on link "View on Stripe" at bounding box center [832, 61] width 62 height 20
click at [58, 151] on span "Invoices" at bounding box center [61, 153] width 71 height 17
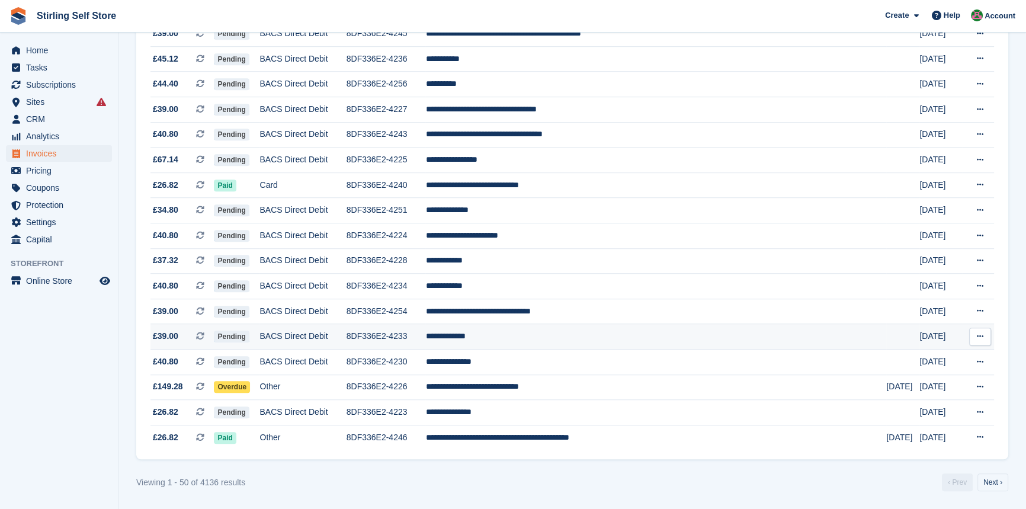
scroll to position [1028, 0]
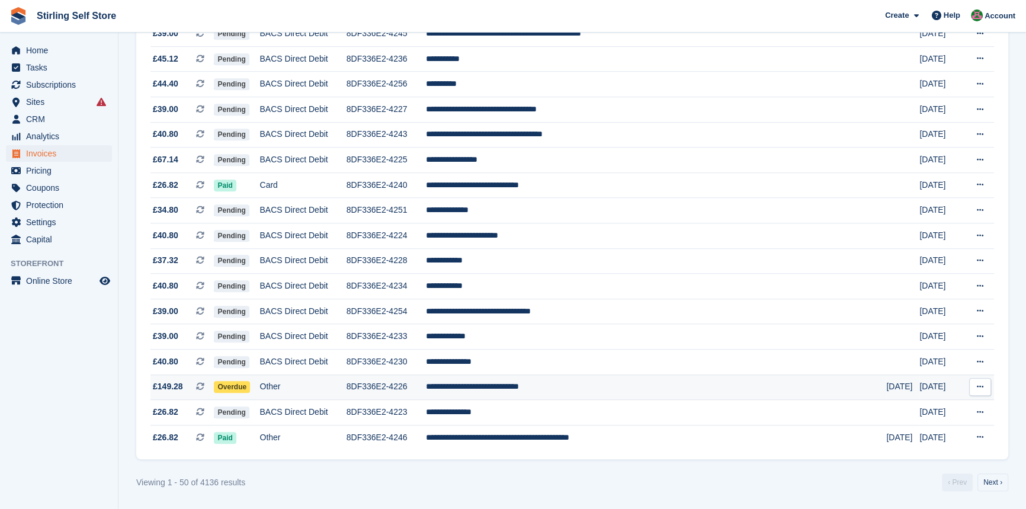
click at [244, 383] on span "Overdue" at bounding box center [232, 387] width 36 height 12
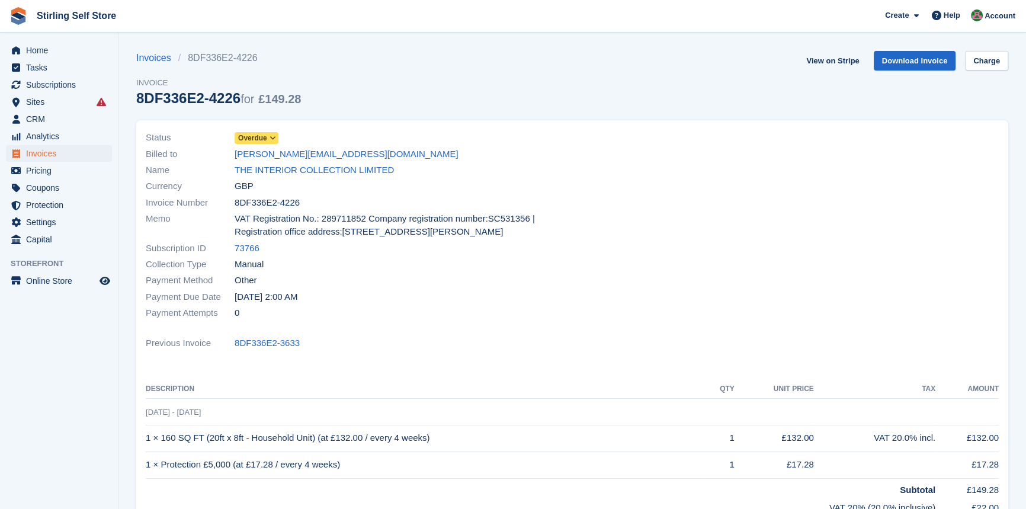
click at [848, 50] on section "Invoices 8DF336E2-4226 Invoice 8DF336E2-4226 for £149.28 View on Stripe Downloa…" at bounding box center [571, 361] width 907 height 723
click at [848, 62] on link "View on Stripe" at bounding box center [832, 61] width 62 height 20
click at [59, 150] on span "Invoices" at bounding box center [61, 153] width 71 height 17
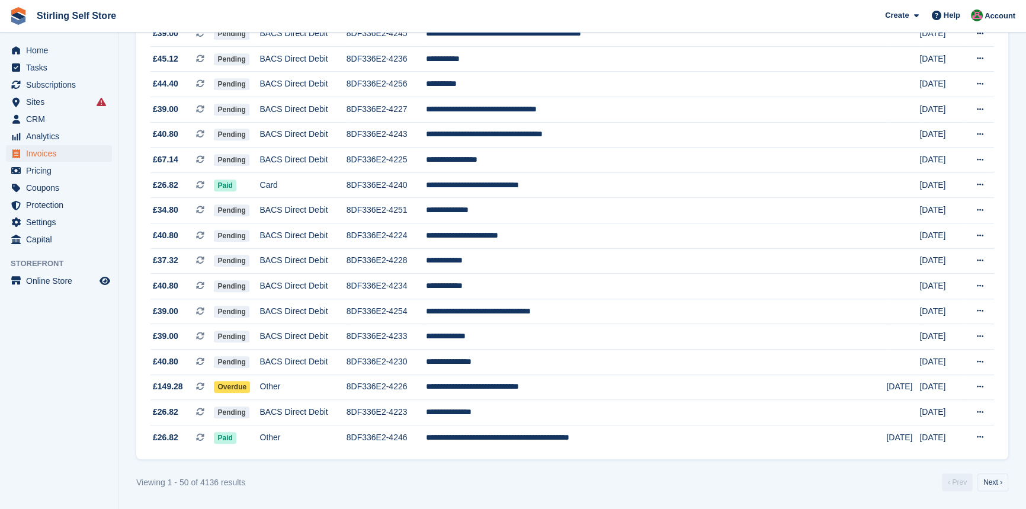
scroll to position [1028, 0]
click at [1001, 483] on link "Next ›" at bounding box center [992, 482] width 31 height 18
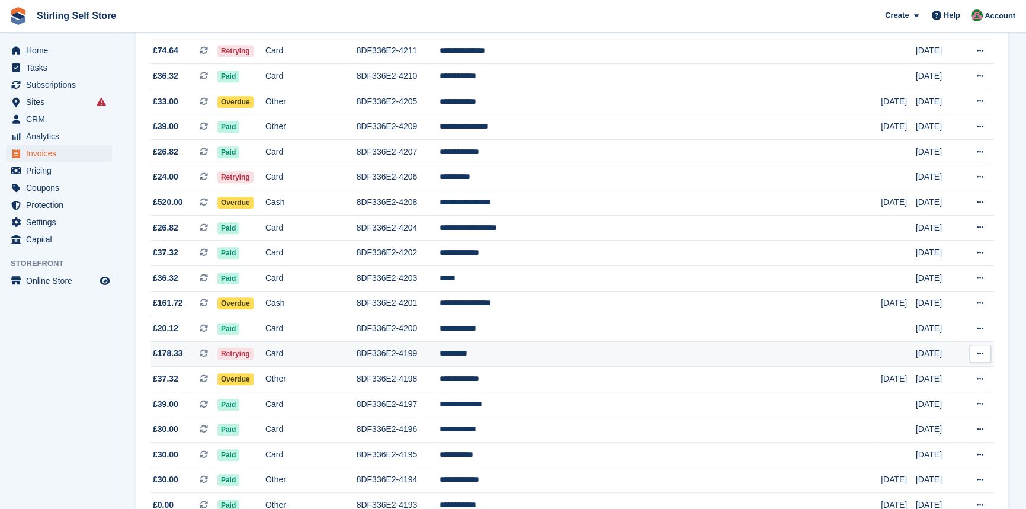
scroll to position [705, 0]
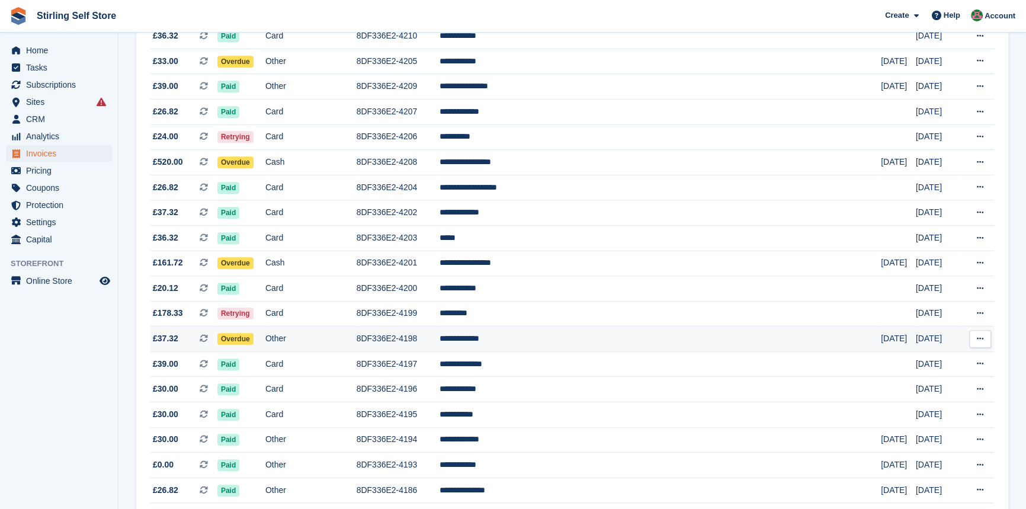
click at [254, 345] on span "Overdue" at bounding box center [235, 339] width 36 height 12
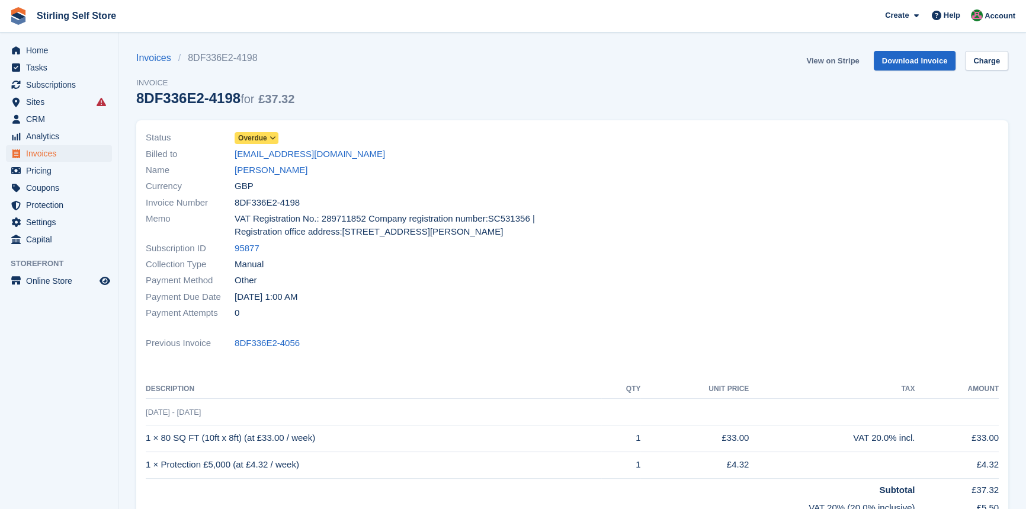
click at [834, 59] on link "View on Stripe" at bounding box center [832, 61] width 62 height 20
click at [59, 153] on span "Invoices" at bounding box center [61, 153] width 71 height 17
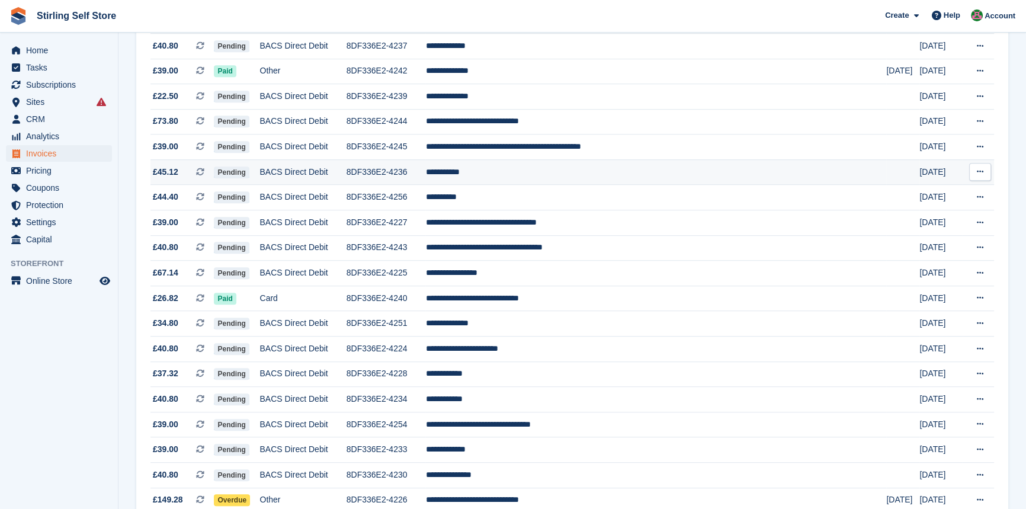
scroll to position [1028, 0]
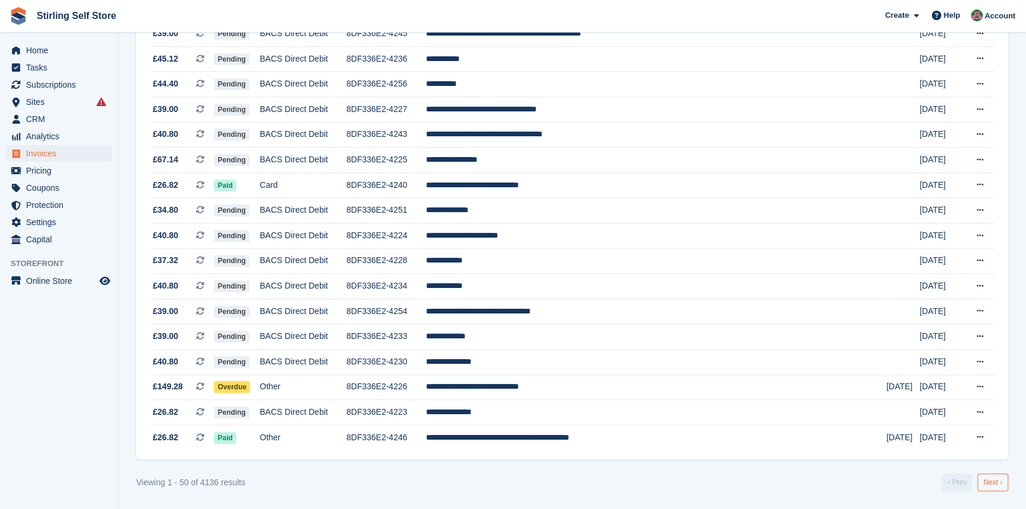
click at [989, 485] on link "Next ›" at bounding box center [992, 482] width 31 height 18
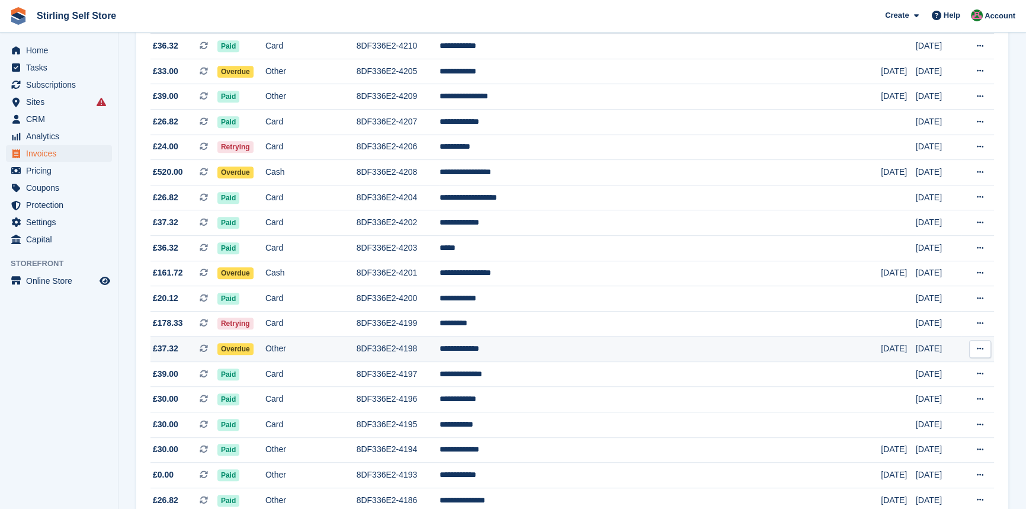
scroll to position [705, 0]
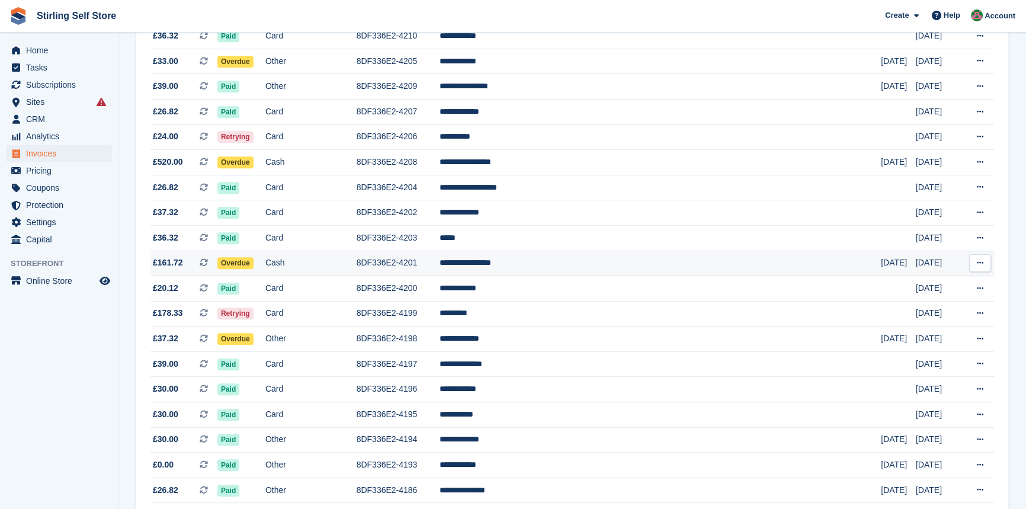
click at [254, 269] on span "Overdue" at bounding box center [235, 263] width 36 height 12
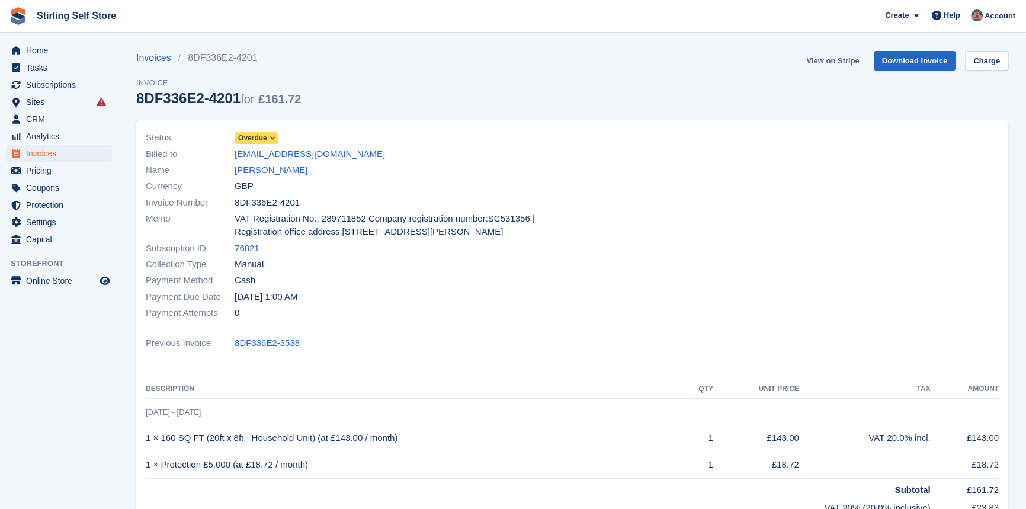
click at [845, 61] on link "View on Stripe" at bounding box center [832, 61] width 62 height 20
click at [70, 150] on span "Invoices" at bounding box center [61, 153] width 71 height 17
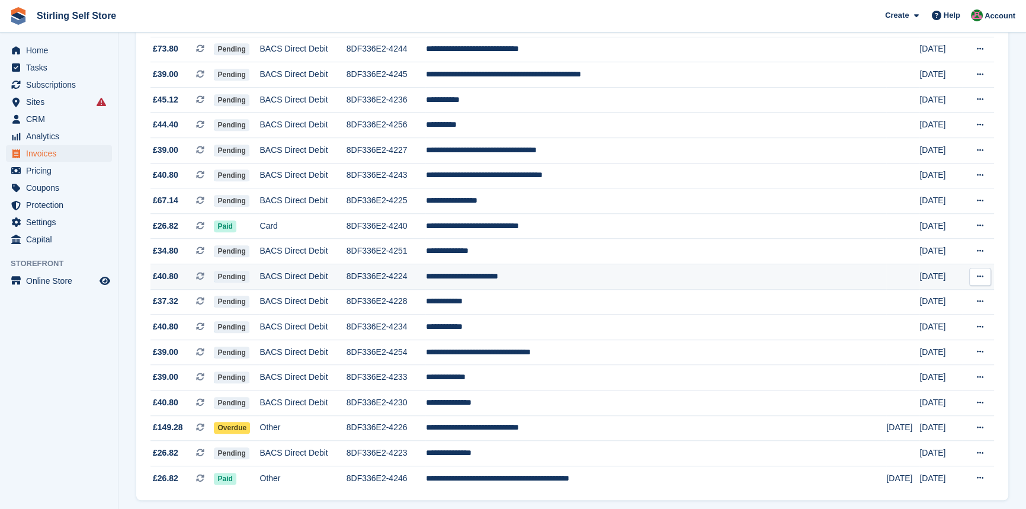
scroll to position [1028, 0]
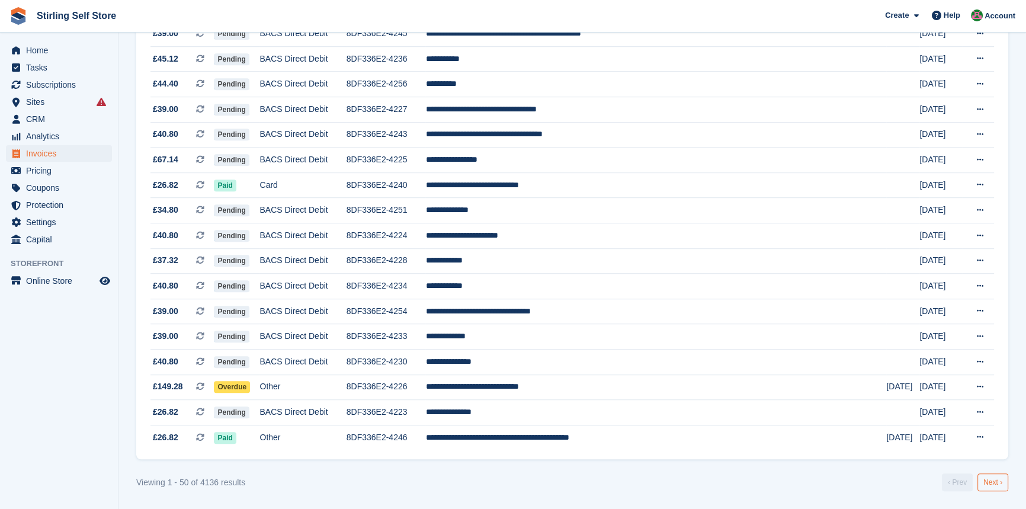
click at [993, 486] on link "Next ›" at bounding box center [992, 482] width 31 height 18
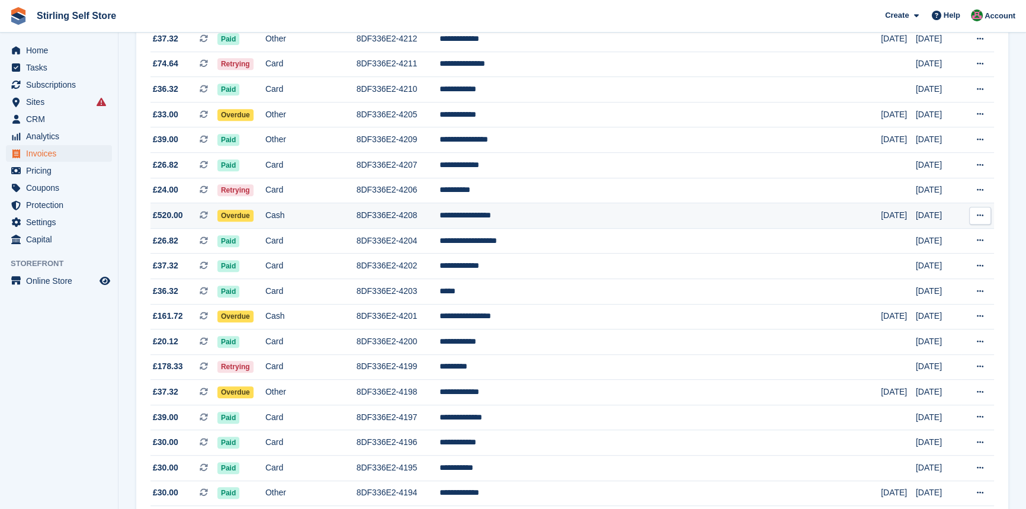
scroll to position [598, 0]
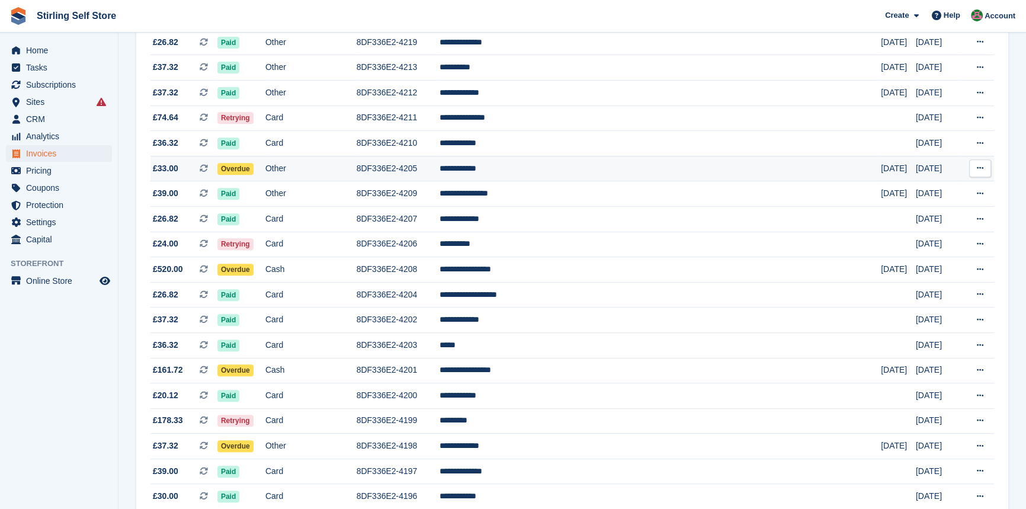
click at [254, 173] on span "Overdue" at bounding box center [235, 169] width 36 height 12
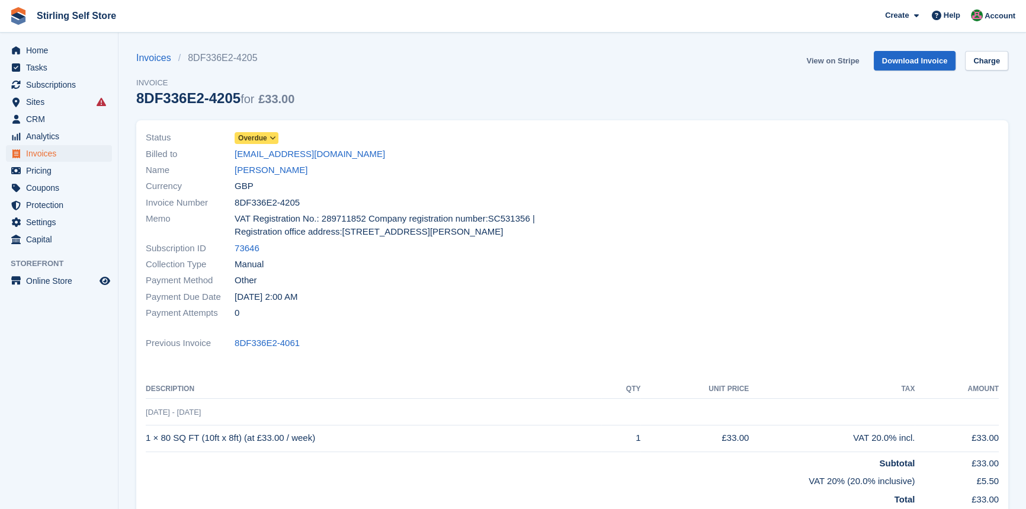
click at [841, 61] on link "View on Stripe" at bounding box center [832, 61] width 62 height 20
click at [49, 154] on span "Invoices" at bounding box center [61, 153] width 71 height 17
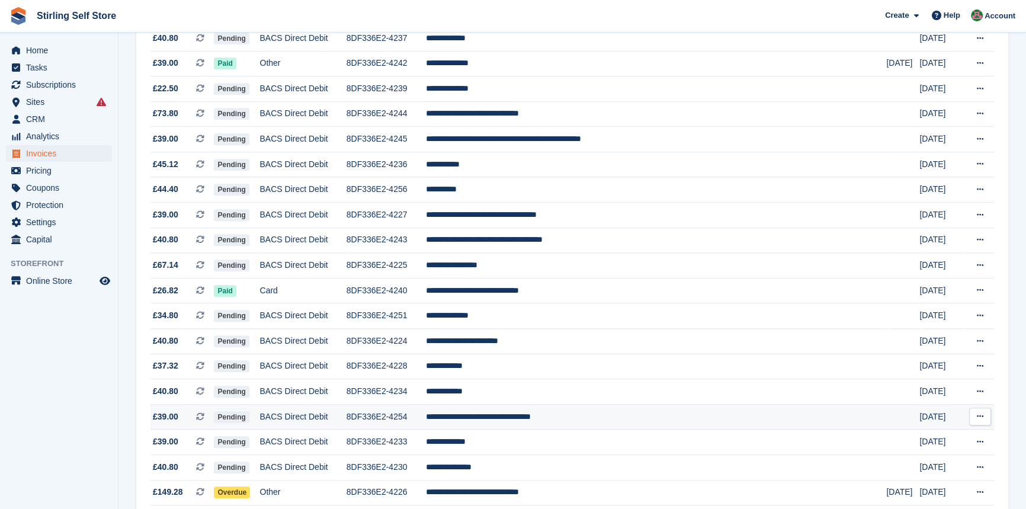
scroll to position [1028, 0]
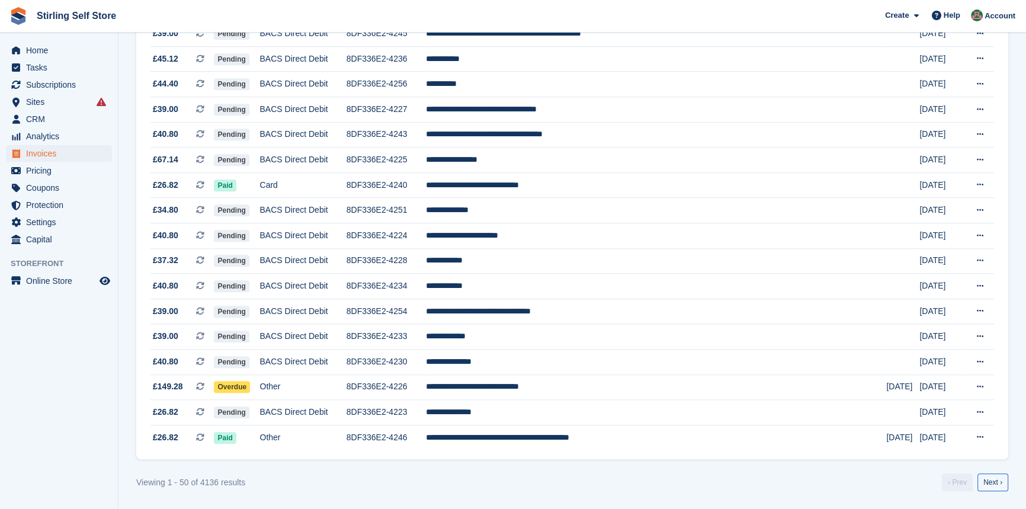
click at [1002, 483] on link "Next ›" at bounding box center [992, 482] width 31 height 18
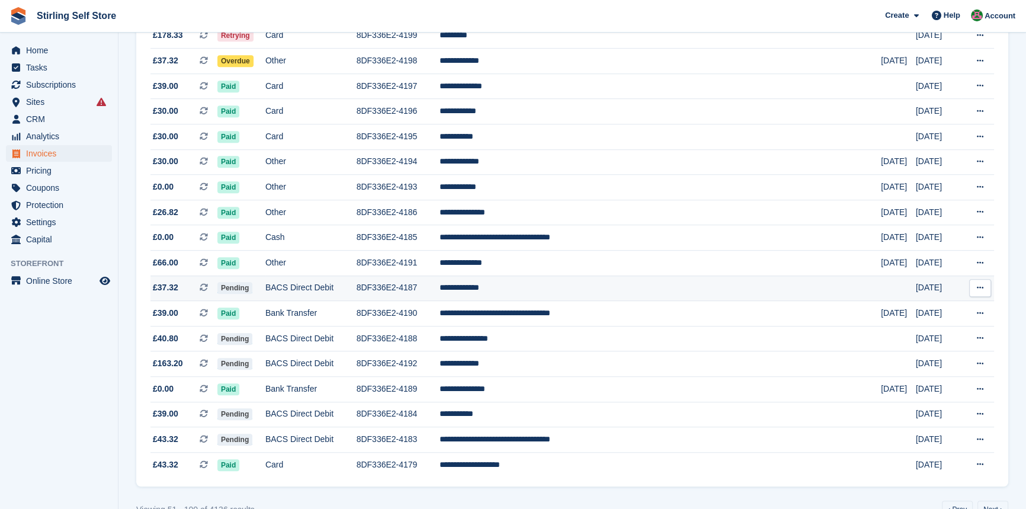
scroll to position [1028, 0]
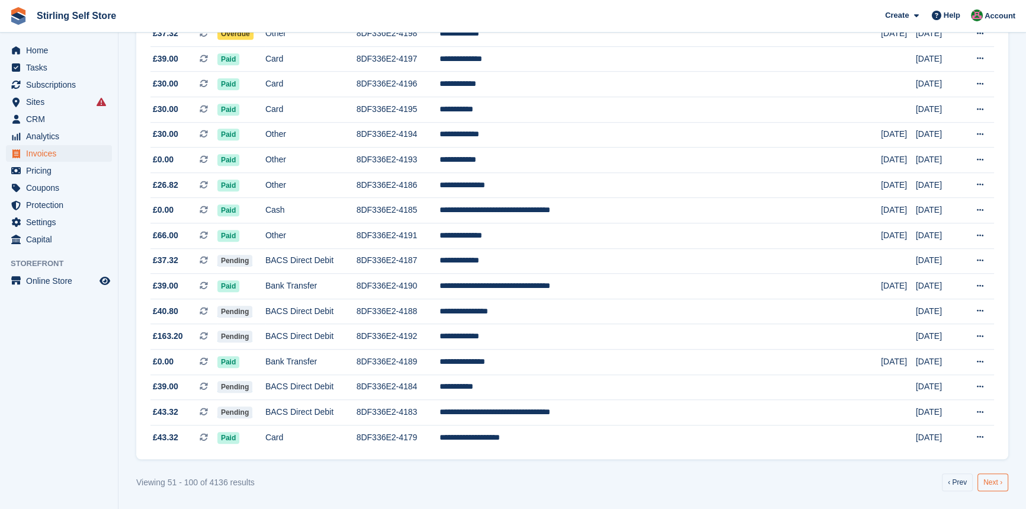
click at [990, 482] on link "Next ›" at bounding box center [992, 482] width 31 height 18
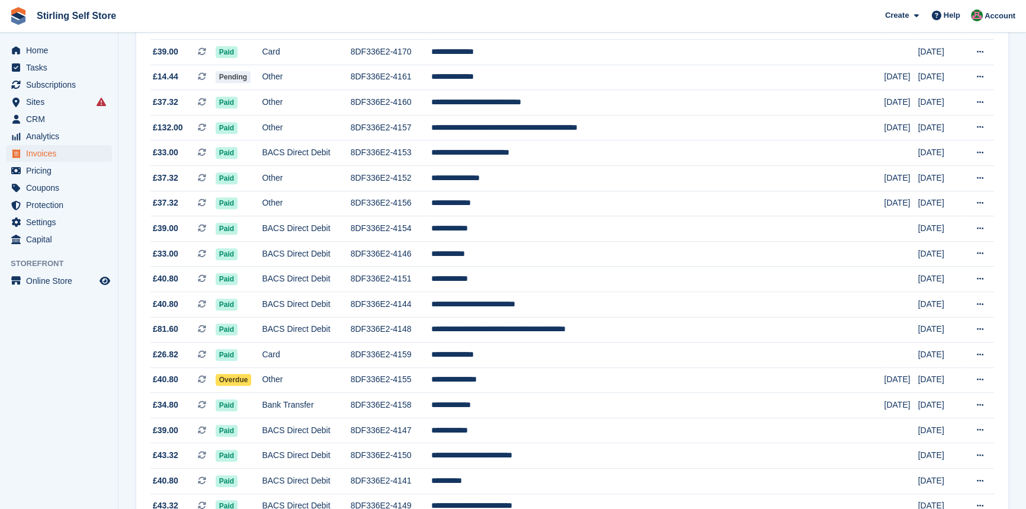
scroll to position [598, 0]
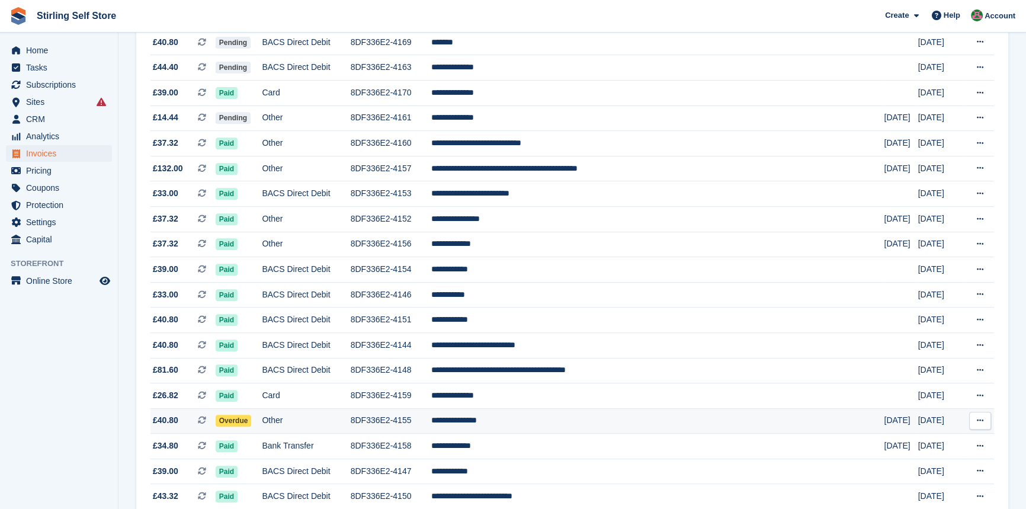
click at [252, 426] on span "Overdue" at bounding box center [234, 421] width 36 height 12
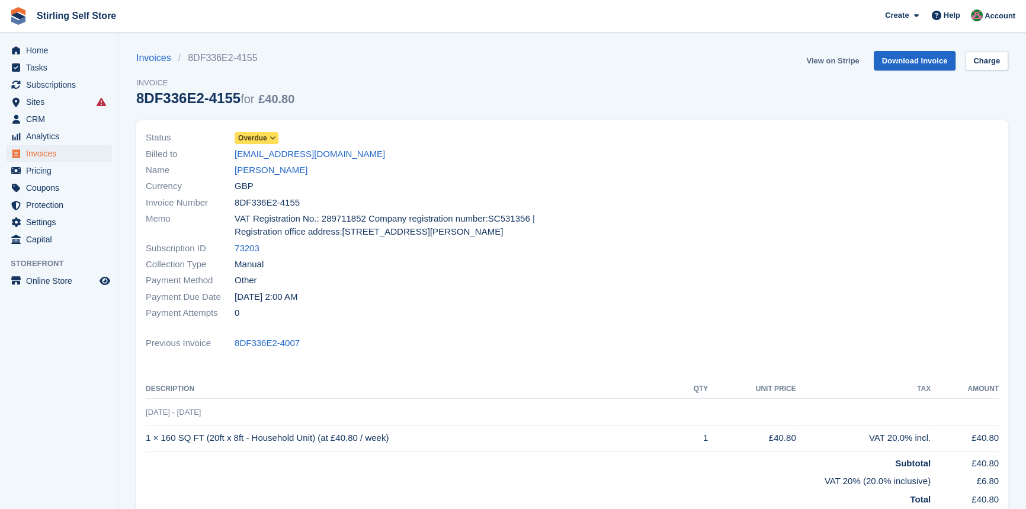
click at [851, 59] on link "View on Stripe" at bounding box center [832, 61] width 62 height 20
click at [49, 153] on span "Invoices" at bounding box center [61, 153] width 71 height 17
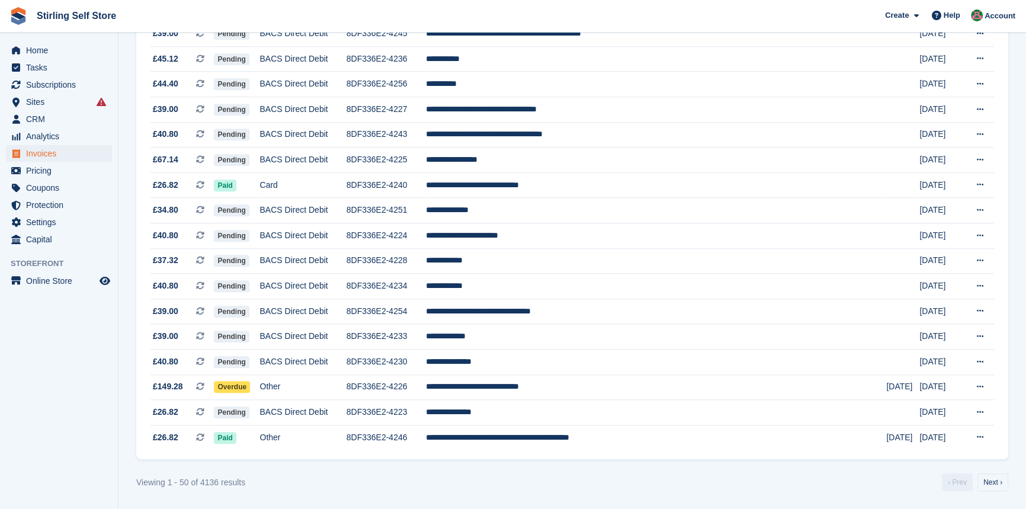
scroll to position [1028, 0]
click at [996, 480] on link "Next ›" at bounding box center [992, 482] width 31 height 18
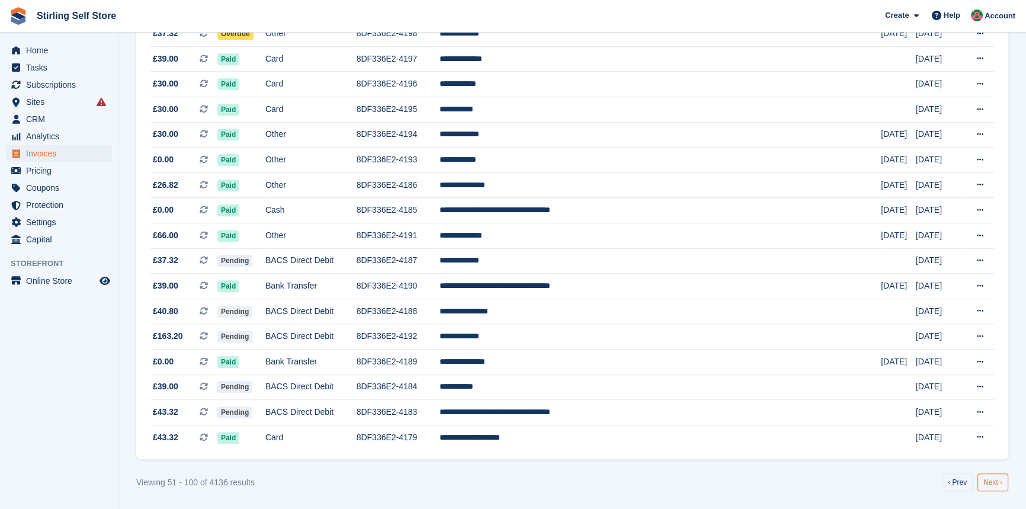
click at [997, 480] on link "Next ›" at bounding box center [992, 482] width 31 height 18
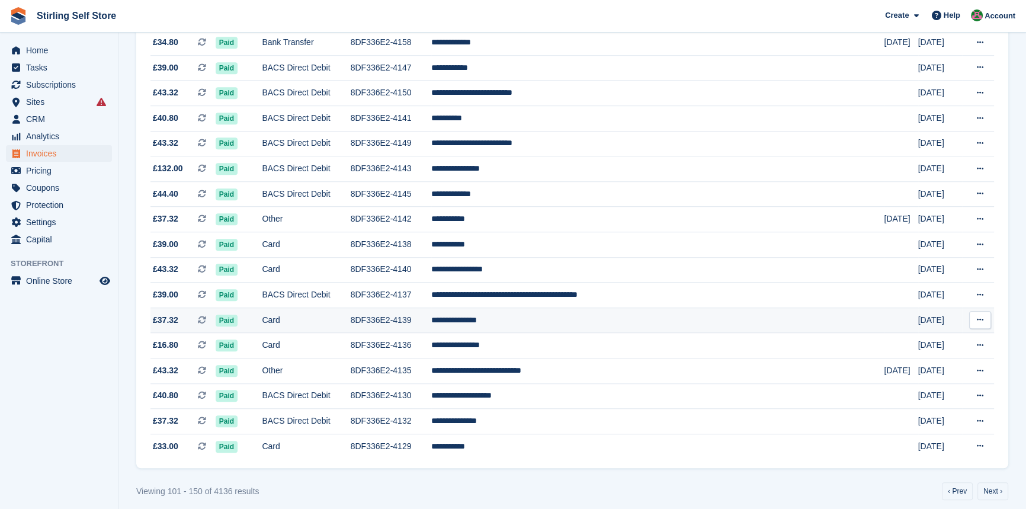
scroll to position [1028, 0]
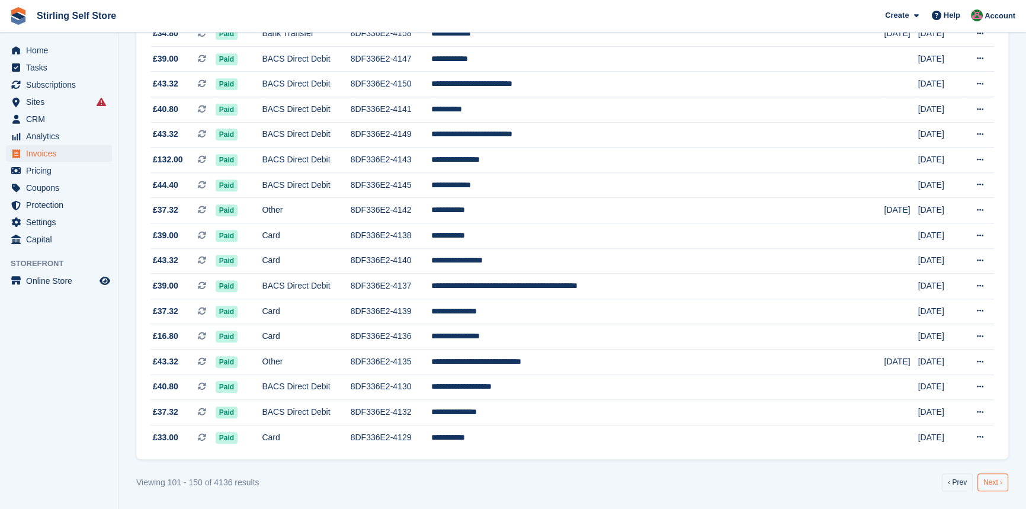
click at [993, 480] on link "Next ›" at bounding box center [992, 482] width 31 height 18
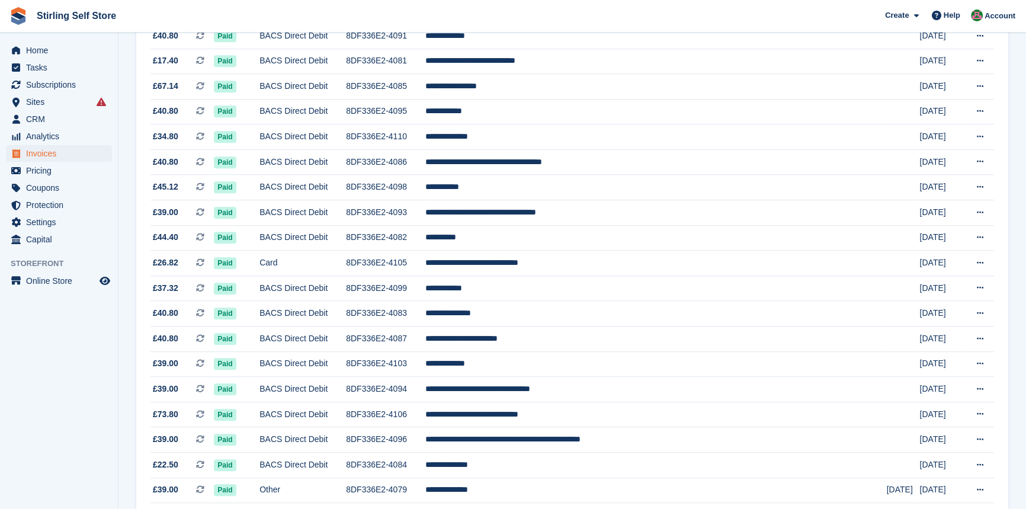
scroll to position [1028, 0]
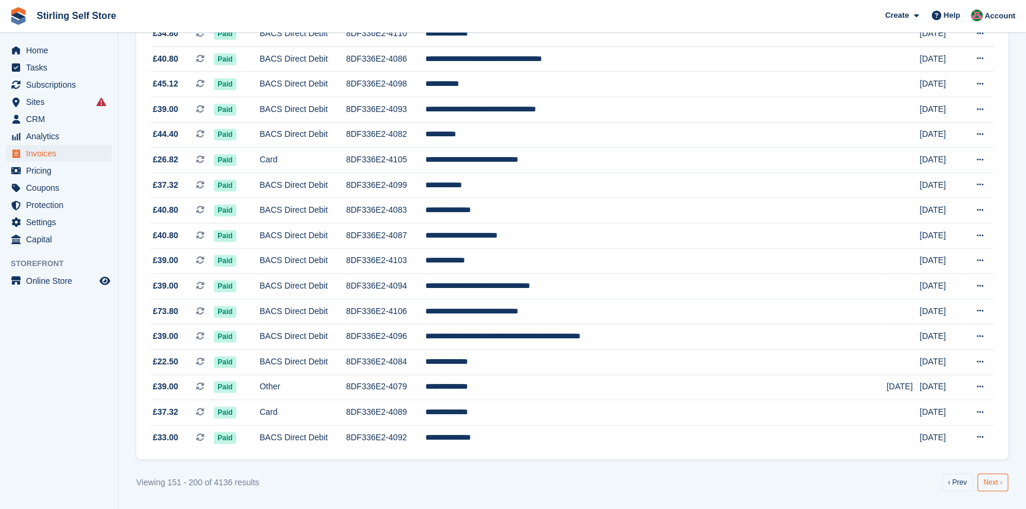
click at [983, 480] on link "Next ›" at bounding box center [992, 482] width 31 height 18
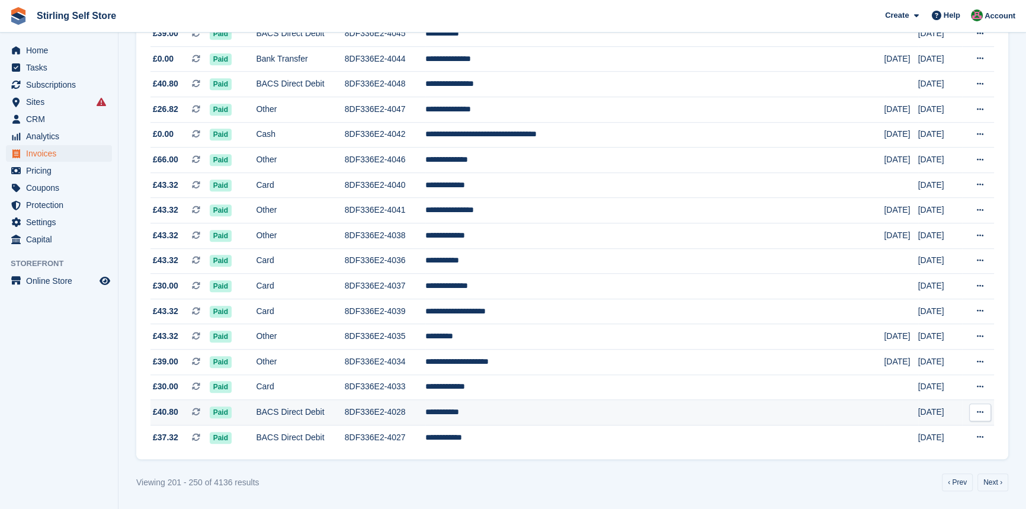
scroll to position [1028, 0]
click at [993, 480] on link "Next ›" at bounding box center [992, 482] width 31 height 18
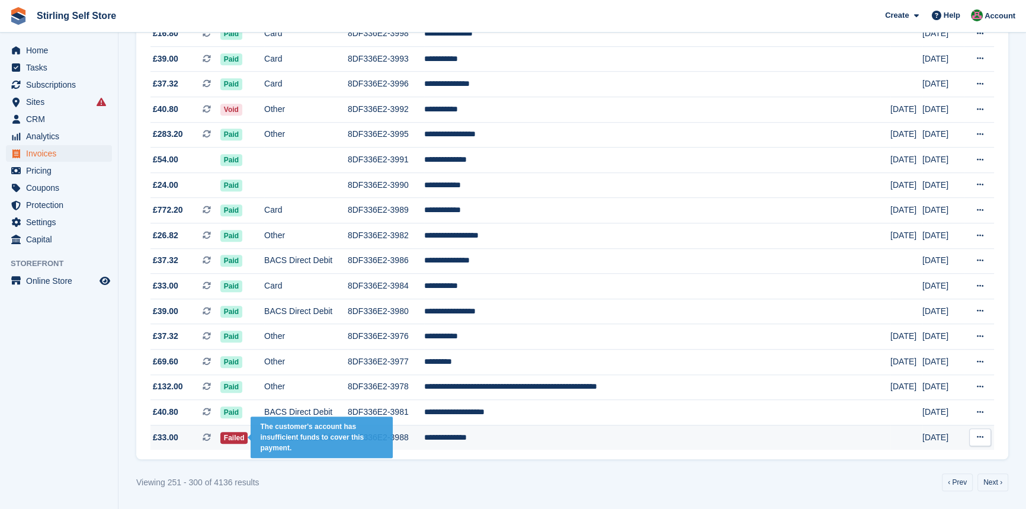
click at [248, 438] on span "Failed" at bounding box center [234, 438] width 28 height 12
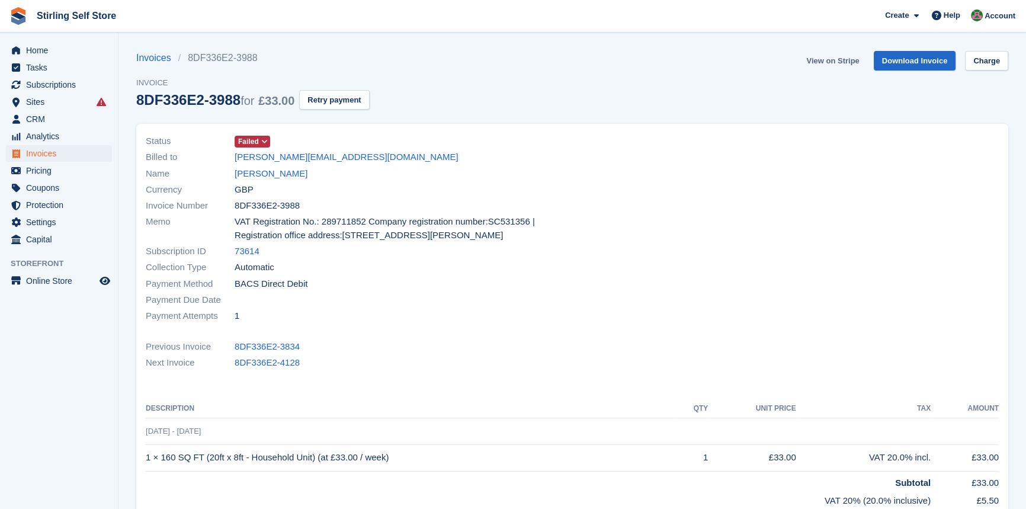
click at [854, 59] on link "View on Stripe" at bounding box center [832, 61] width 62 height 20
click at [41, 153] on span "Invoices" at bounding box center [61, 153] width 71 height 17
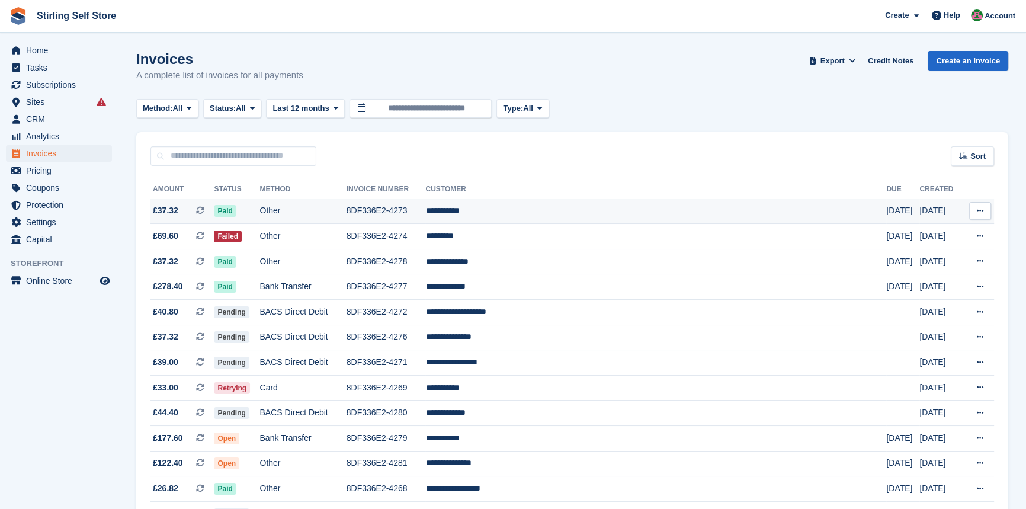
scroll to position [107, 0]
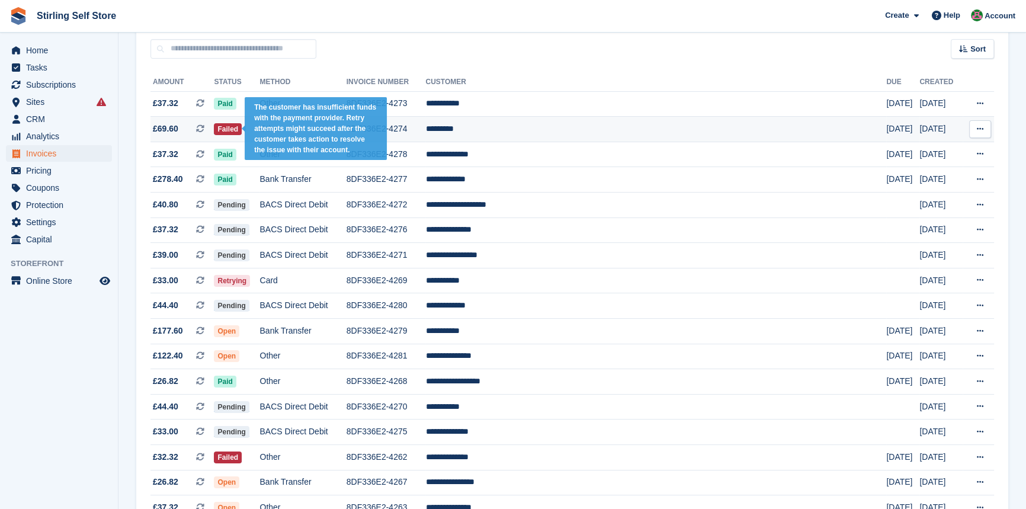
click at [242, 129] on span "Failed" at bounding box center [228, 129] width 28 height 12
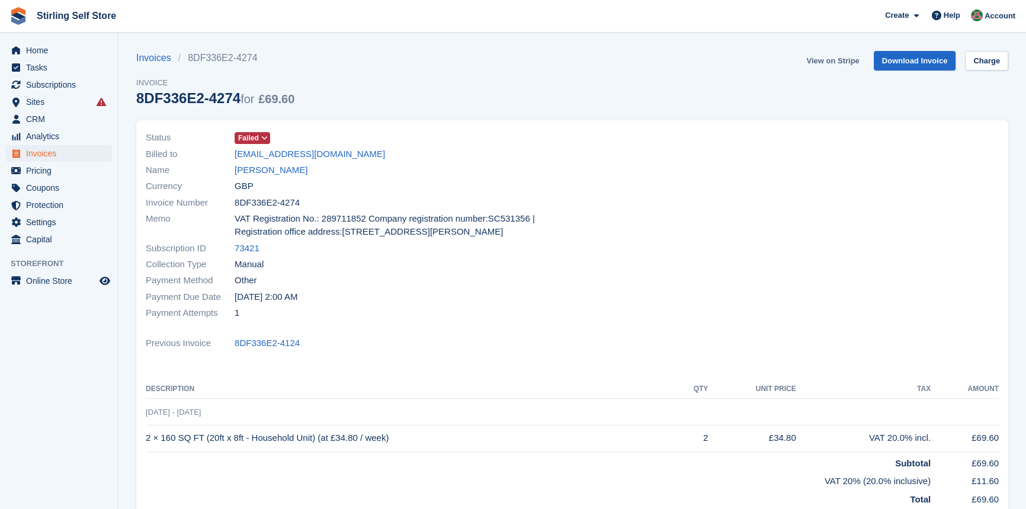
click at [832, 57] on link "View on Stripe" at bounding box center [832, 61] width 62 height 20
click at [69, 153] on span "Invoices" at bounding box center [61, 153] width 71 height 17
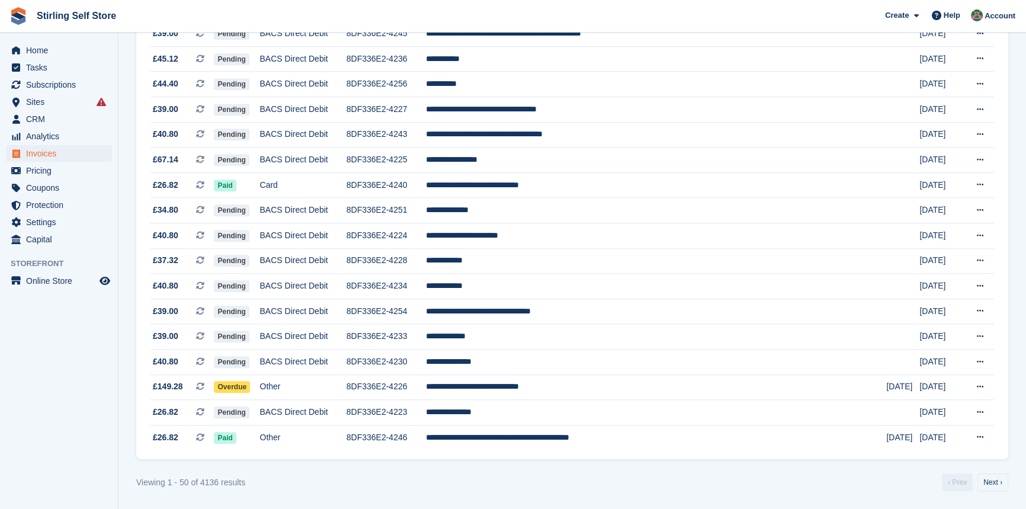
scroll to position [1028, 0]
click at [992, 482] on link "Next ›" at bounding box center [992, 482] width 31 height 18
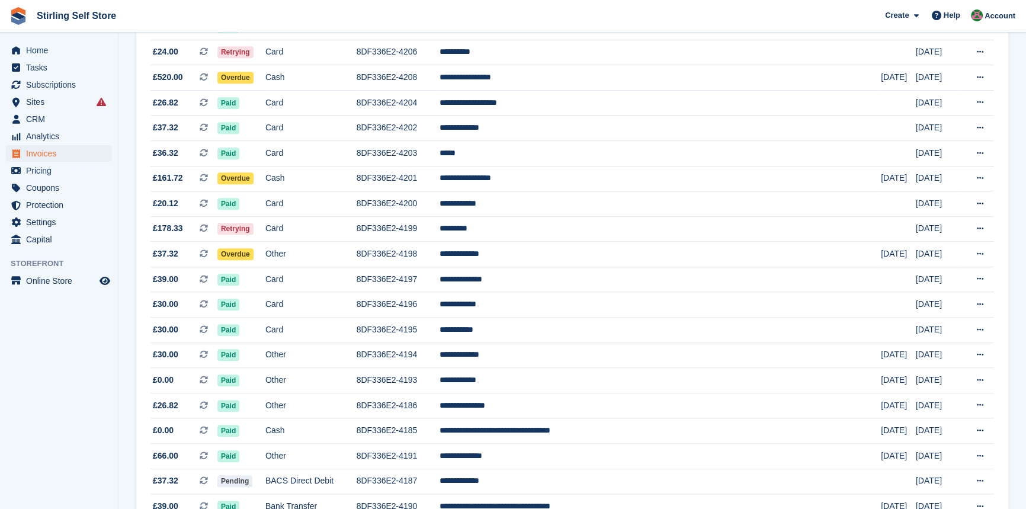
scroll to position [705, 0]
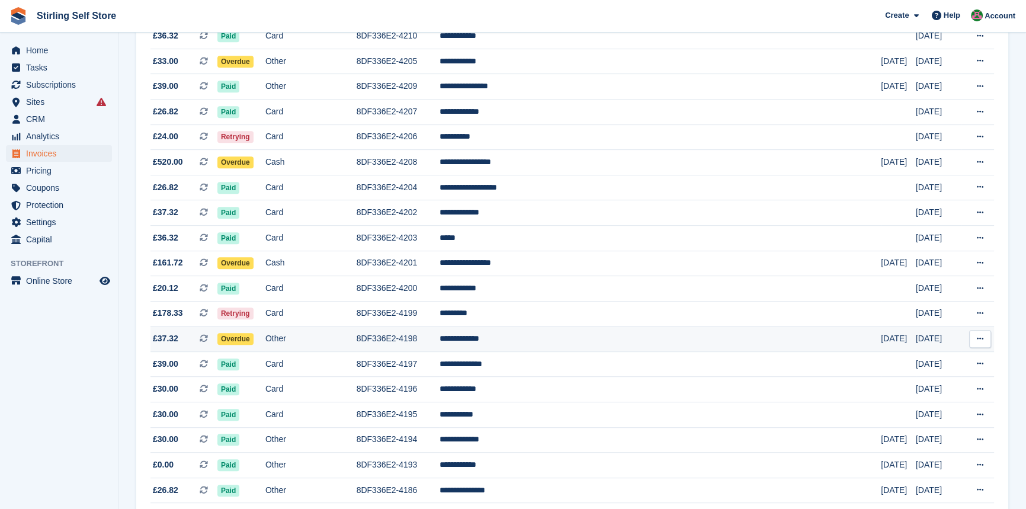
click at [254, 345] on span "Overdue" at bounding box center [235, 339] width 36 height 12
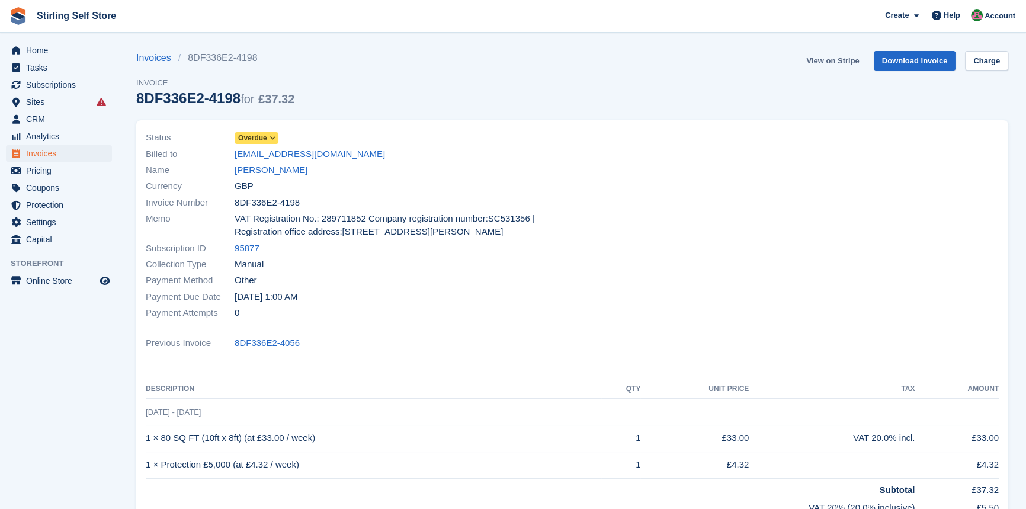
click at [844, 59] on link "View on Stripe" at bounding box center [832, 61] width 62 height 20
click at [61, 153] on span "Invoices" at bounding box center [61, 153] width 71 height 17
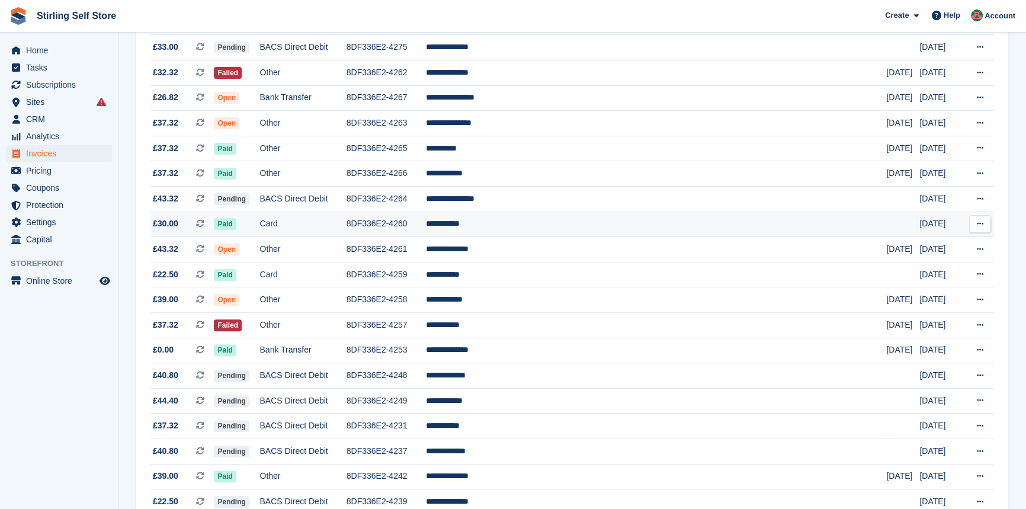
scroll to position [485, 0]
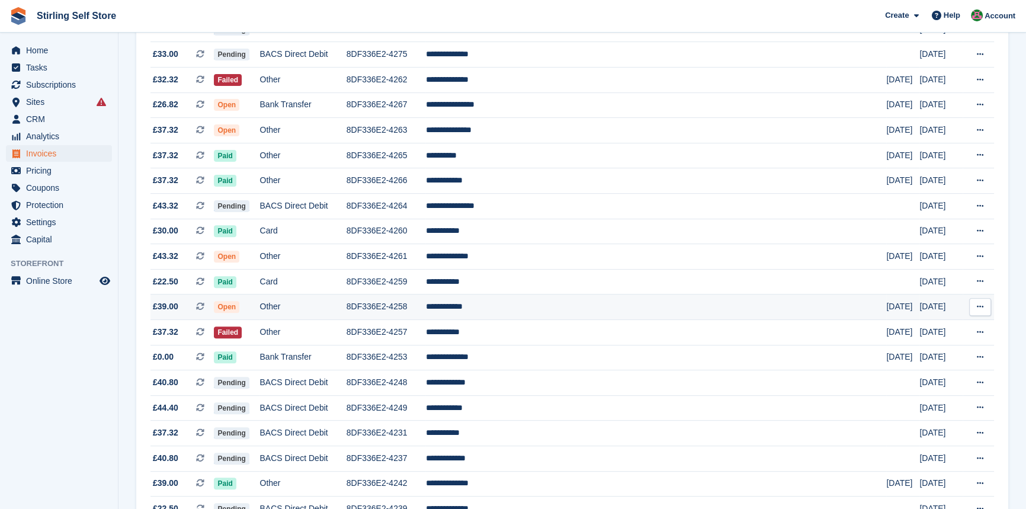
click at [239, 313] on span "Open" at bounding box center [226, 307] width 25 height 12
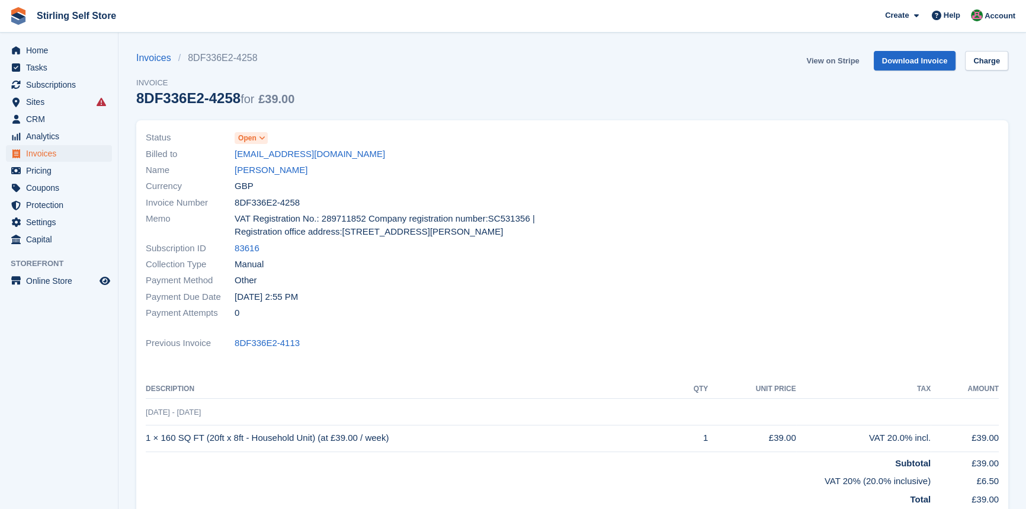
click at [840, 63] on link "View on Stripe" at bounding box center [832, 61] width 62 height 20
drag, startPoint x: 45, startPoint y: 150, endPoint x: 178, endPoint y: 161, distance: 133.7
click at [45, 150] on span "Invoices" at bounding box center [61, 153] width 71 height 17
